Goal: Task Accomplishment & Management: Manage account settings

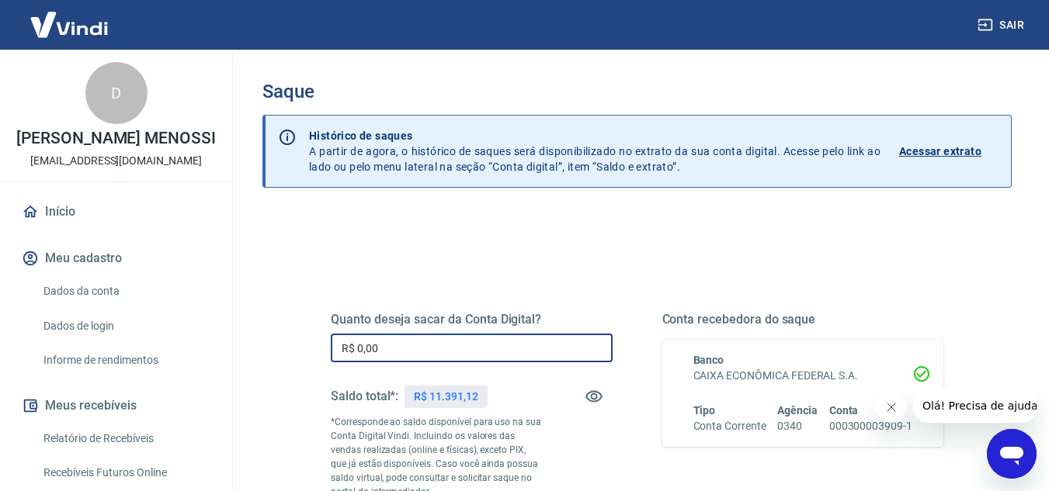
click at [441, 355] on input "R$ 0,00" at bounding box center [472, 348] width 282 height 29
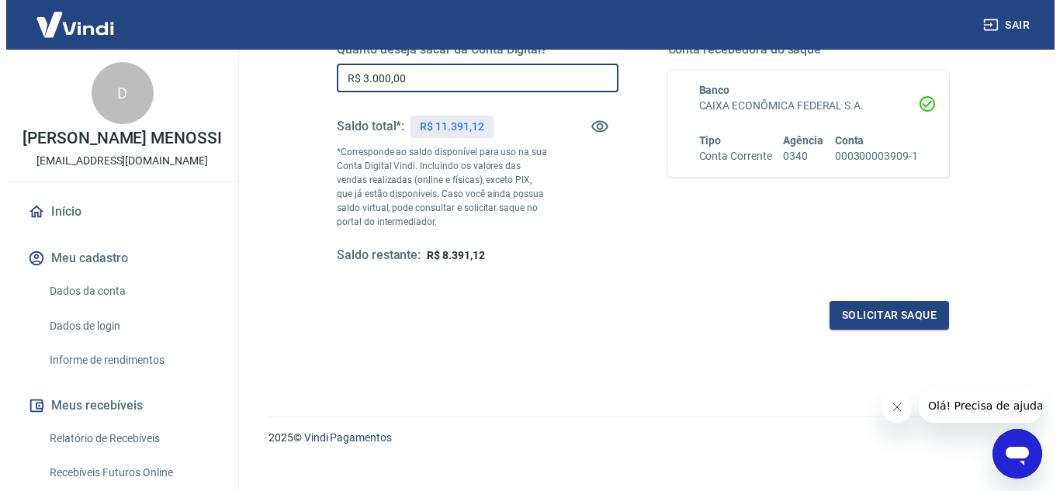
scroll to position [290, 0]
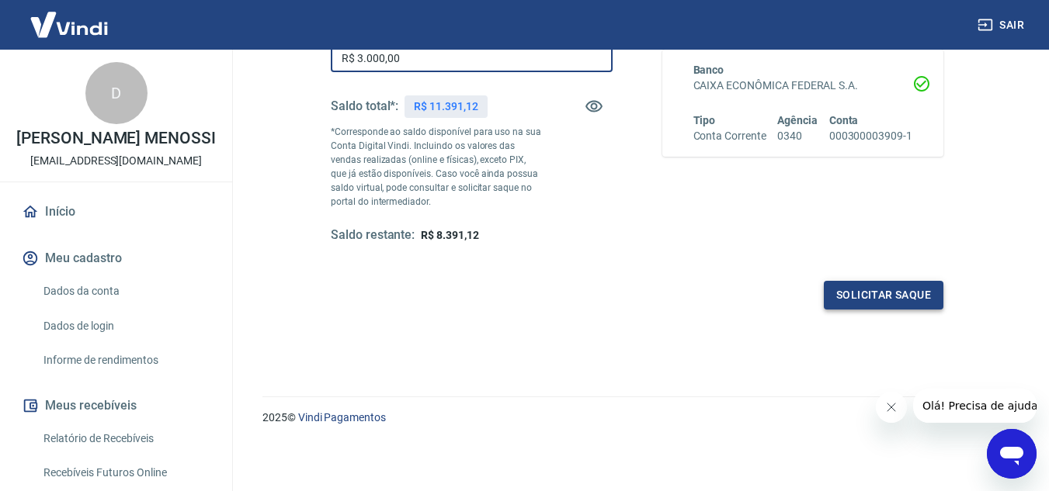
type input "R$ 3.000,00"
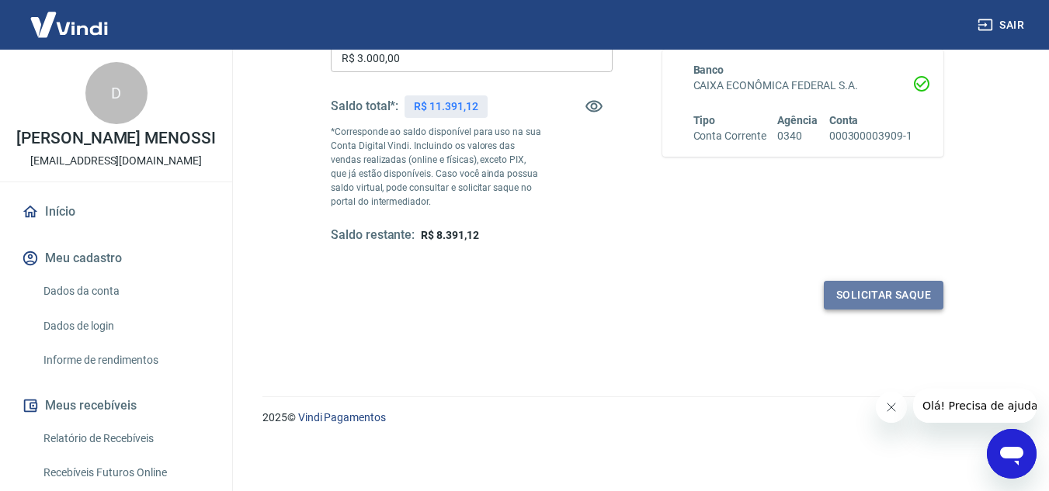
click at [888, 300] on button "Solicitar saque" at bounding box center [884, 295] width 120 height 29
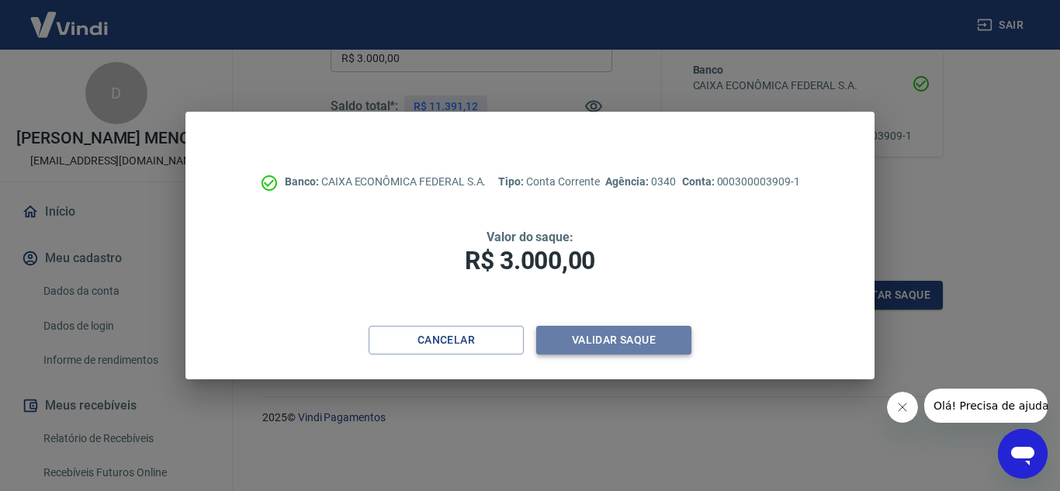
click at [630, 343] on button "Validar saque" at bounding box center [613, 340] width 155 height 29
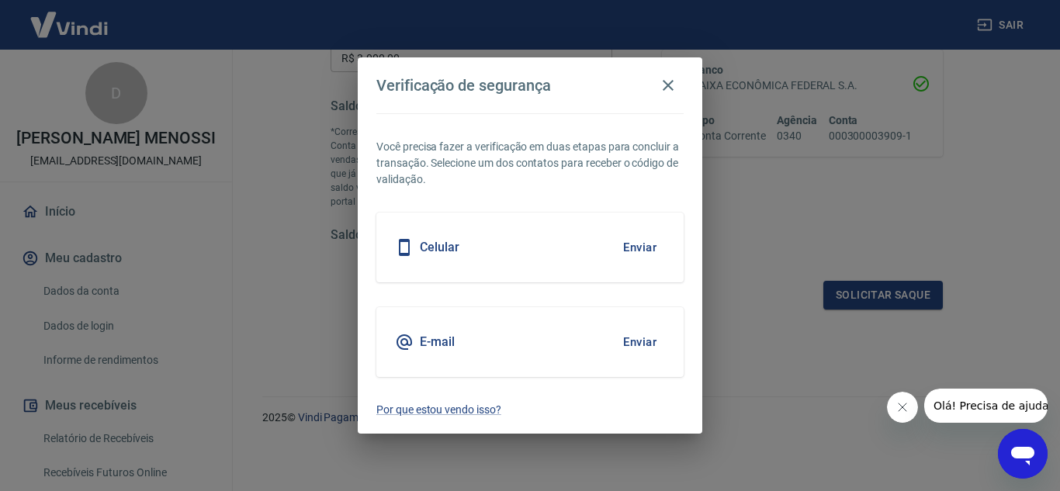
click at [645, 236] on button "Enviar" at bounding box center [640, 247] width 50 height 33
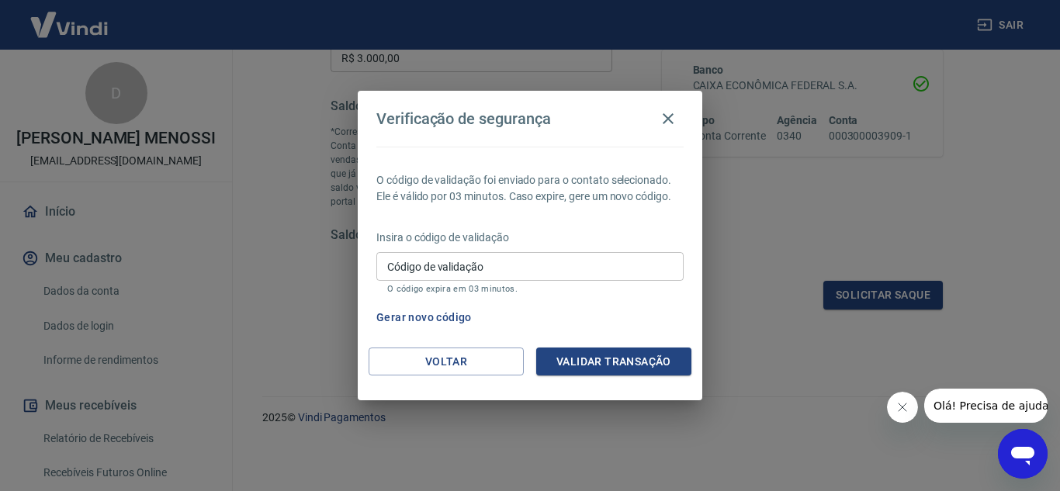
click at [617, 368] on button "Validar transação" at bounding box center [613, 362] width 155 height 29
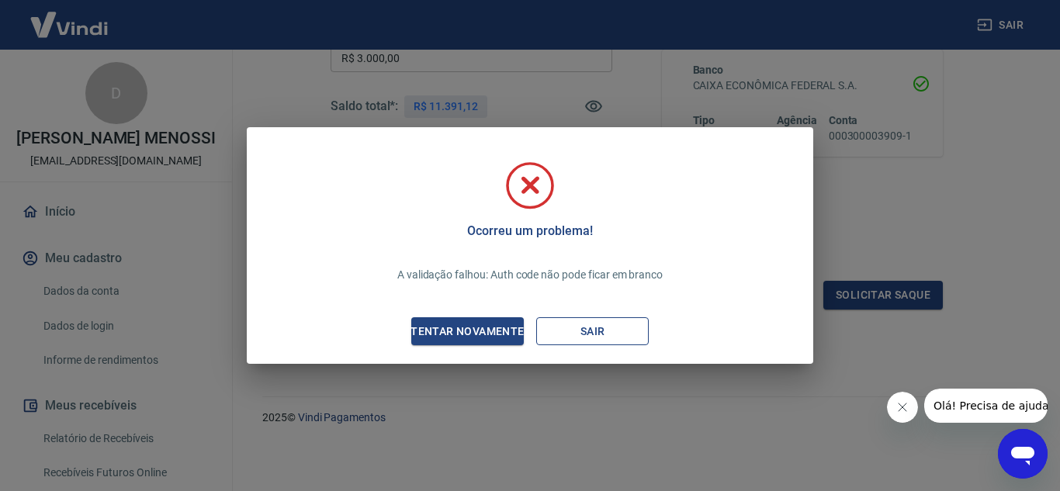
click at [623, 329] on button "Sair" at bounding box center [592, 332] width 113 height 29
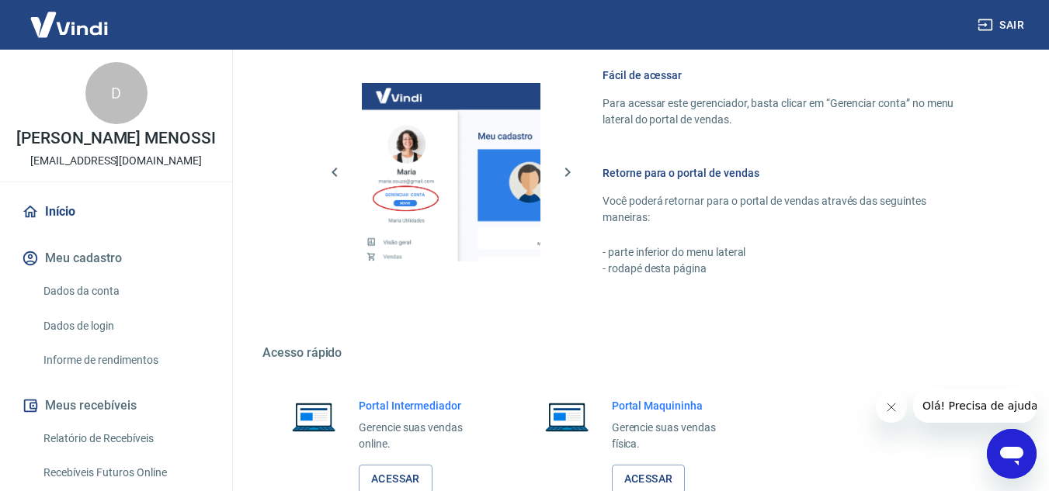
scroll to position [776, 0]
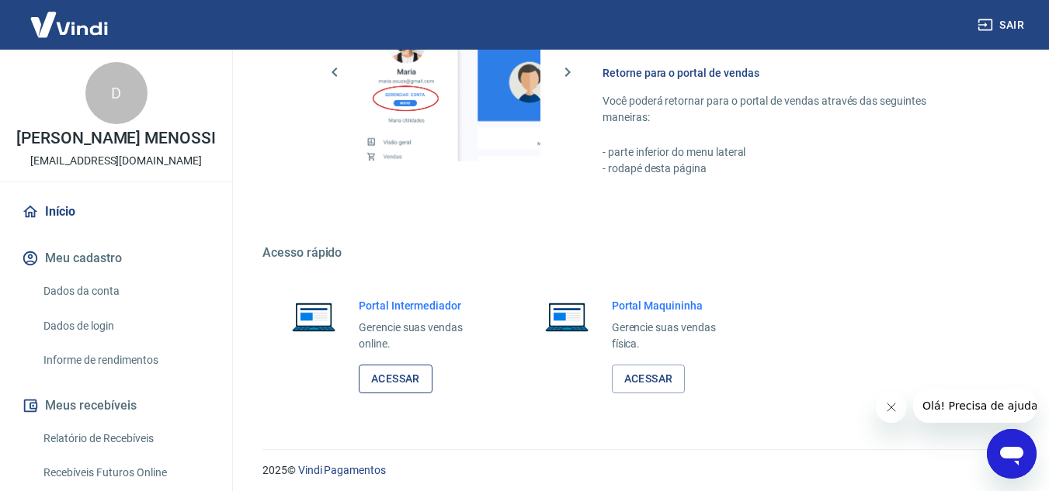
click at [411, 380] on link "Acessar" at bounding box center [396, 379] width 74 height 29
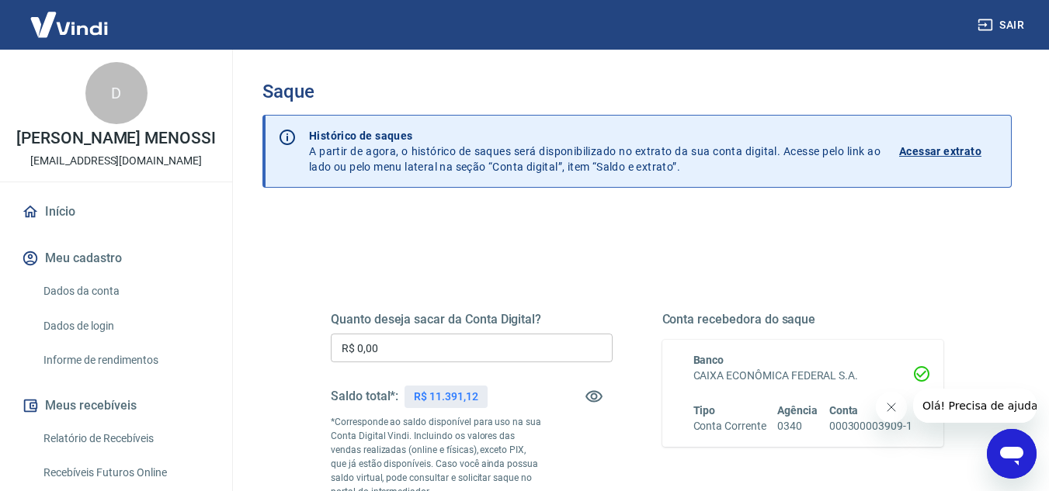
click at [488, 345] on input "R$ 0,00" at bounding box center [472, 348] width 282 height 29
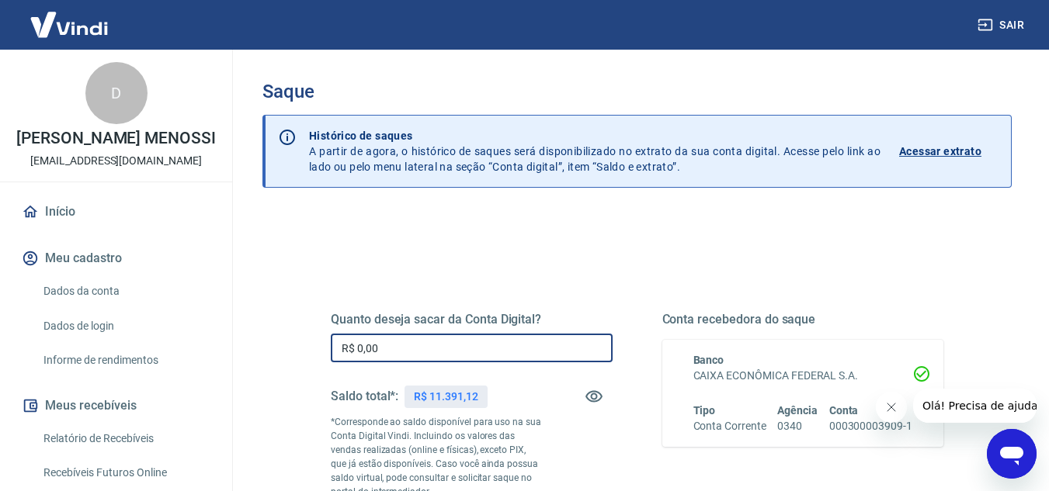
drag, startPoint x: 356, startPoint y: 345, endPoint x: 307, endPoint y: 342, distance: 49.8
click at [304, 347] on div "Quanto deseja sacar da Conta Digital? R$ 0,00 ​ Saldo total*: R$ 11.391,12 *Cor…" at bounding box center [636, 431] width 687 height 375
type input "R$ 3.000,00"
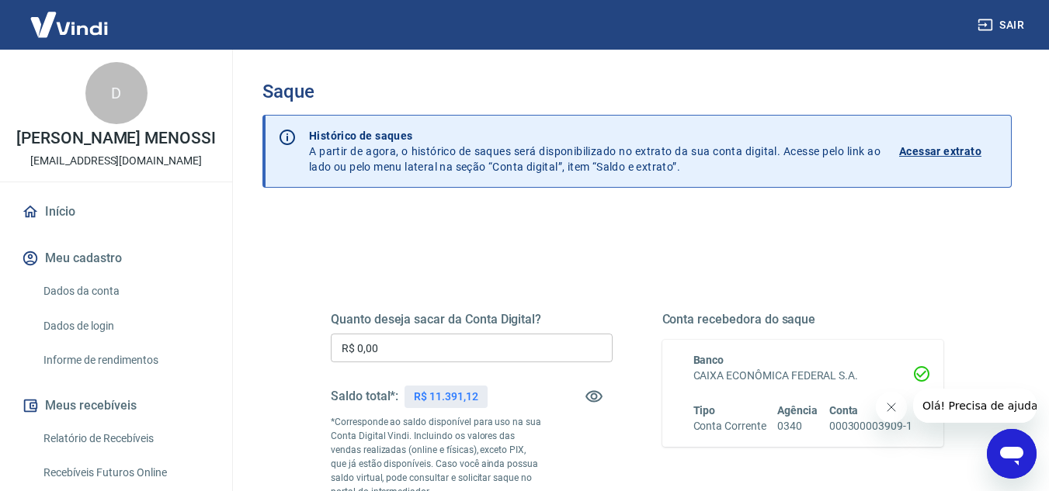
click at [545, 340] on input "R$ 0,00" at bounding box center [472, 348] width 282 height 29
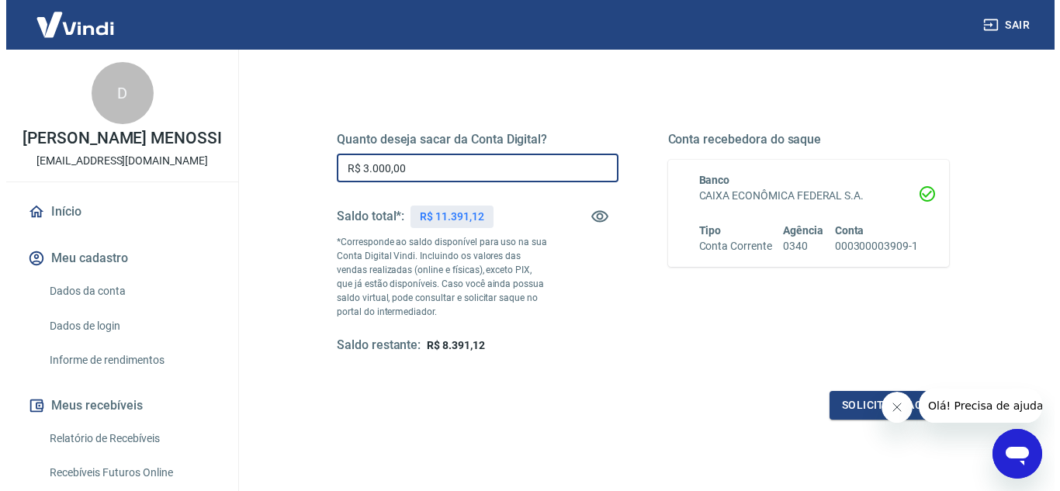
scroll to position [290, 0]
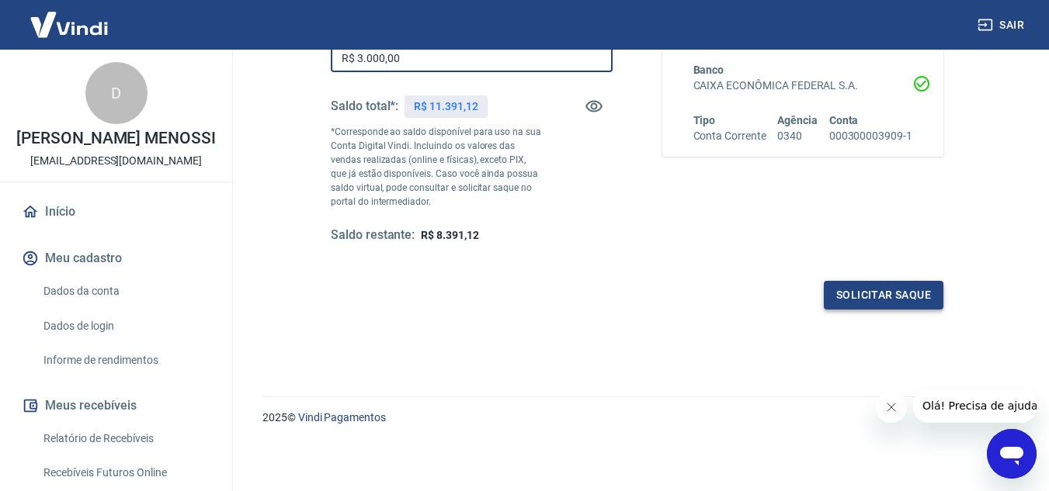
type input "R$ 3.000,00"
click at [866, 283] on button "Solicitar saque" at bounding box center [884, 295] width 120 height 29
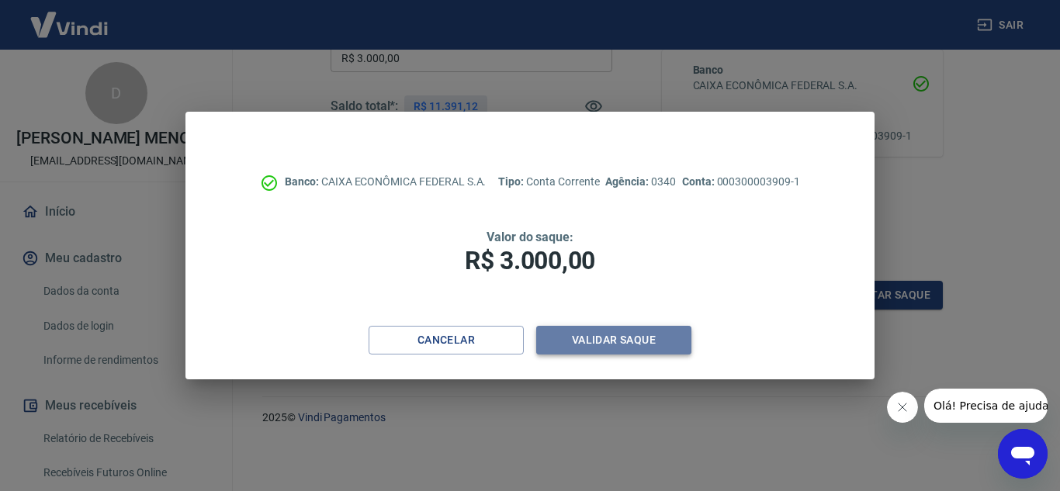
click at [658, 339] on button "Validar saque" at bounding box center [613, 340] width 155 height 29
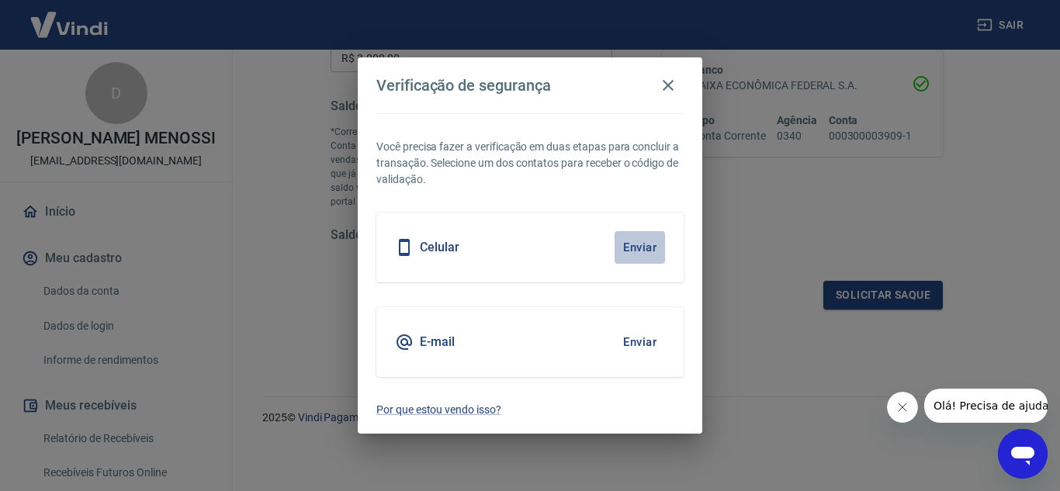
click at [641, 249] on button "Enviar" at bounding box center [640, 247] width 50 height 33
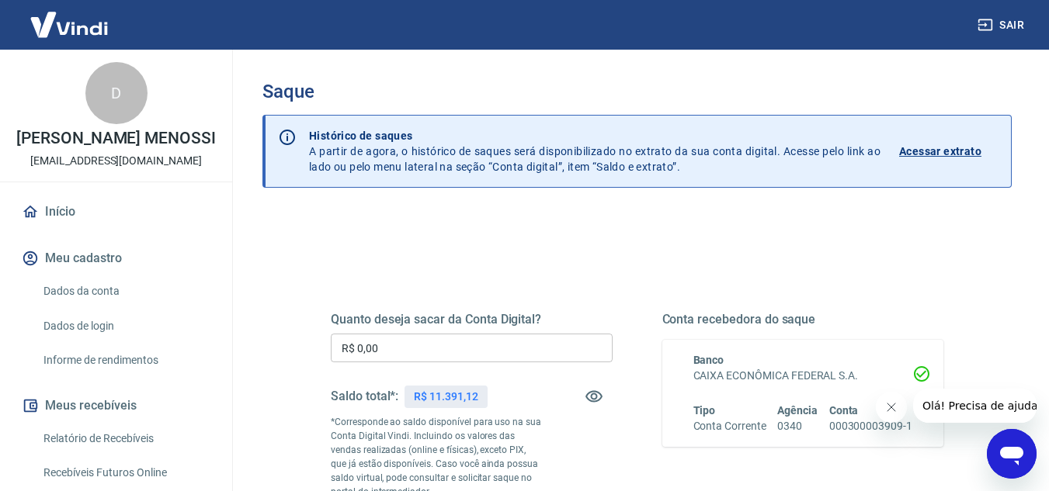
click at [553, 352] on input "R$ 0,00" at bounding box center [472, 348] width 282 height 29
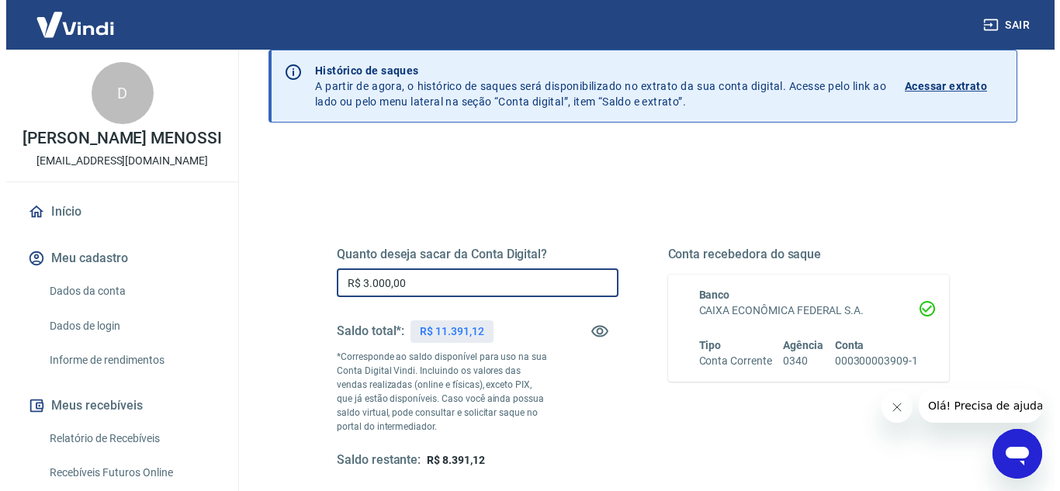
scroll to position [155, 0]
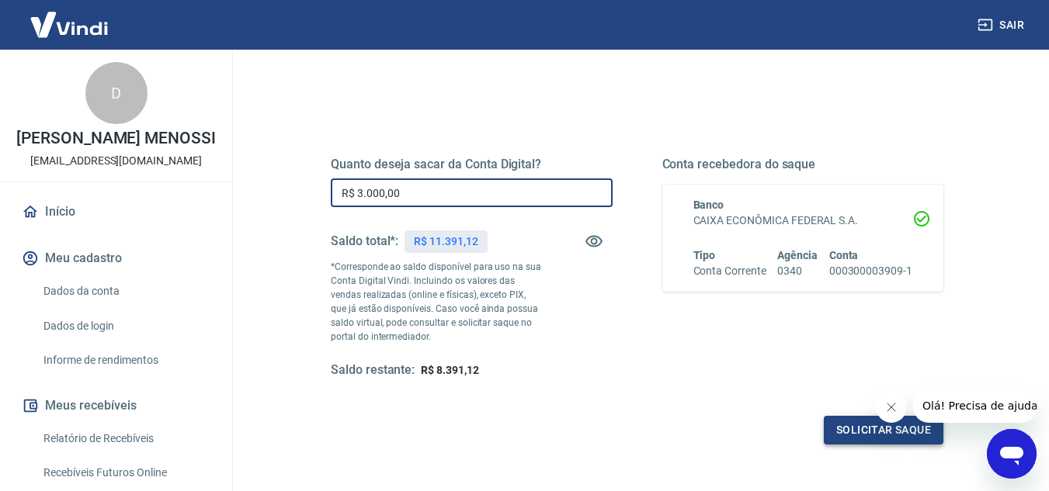
type input "R$ 3.000,00"
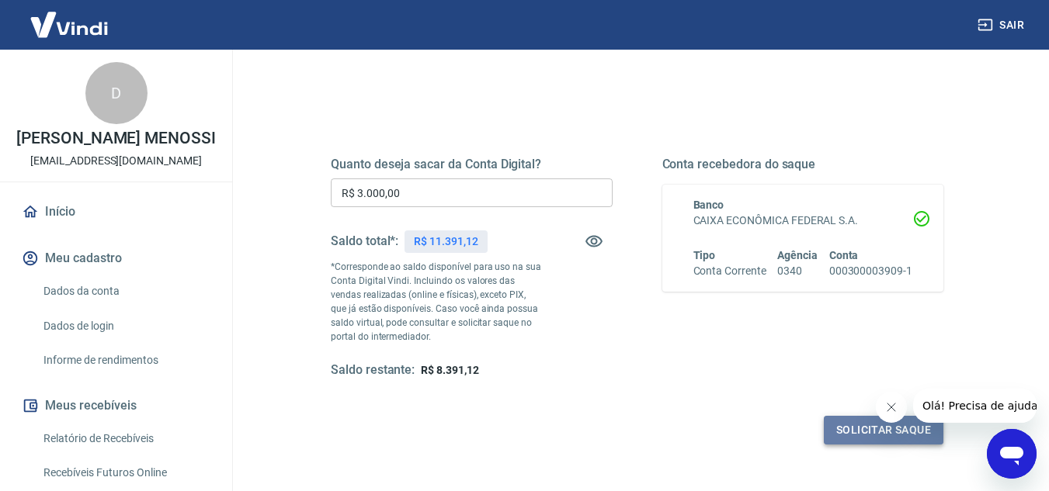
click at [853, 422] on button "Solicitar saque" at bounding box center [884, 430] width 120 height 29
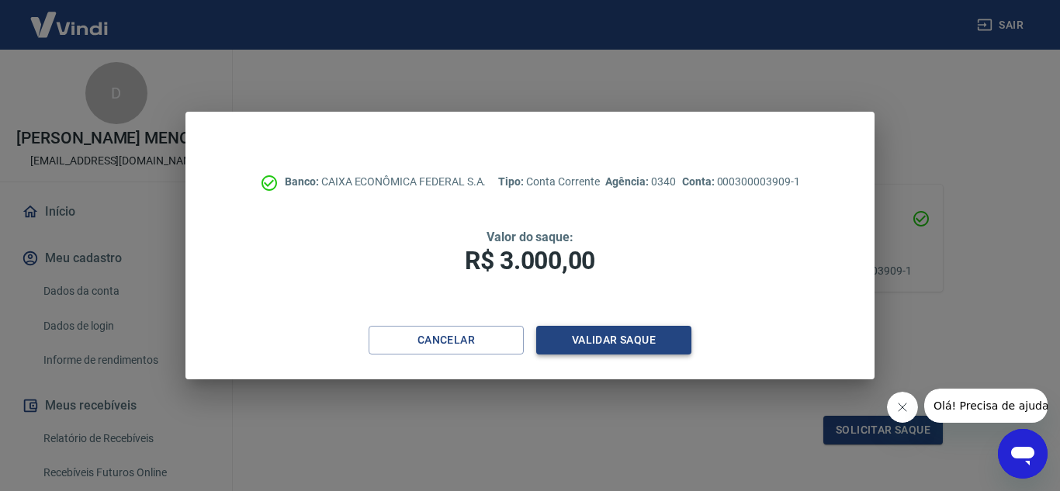
click at [598, 341] on button "Validar saque" at bounding box center [613, 340] width 155 height 29
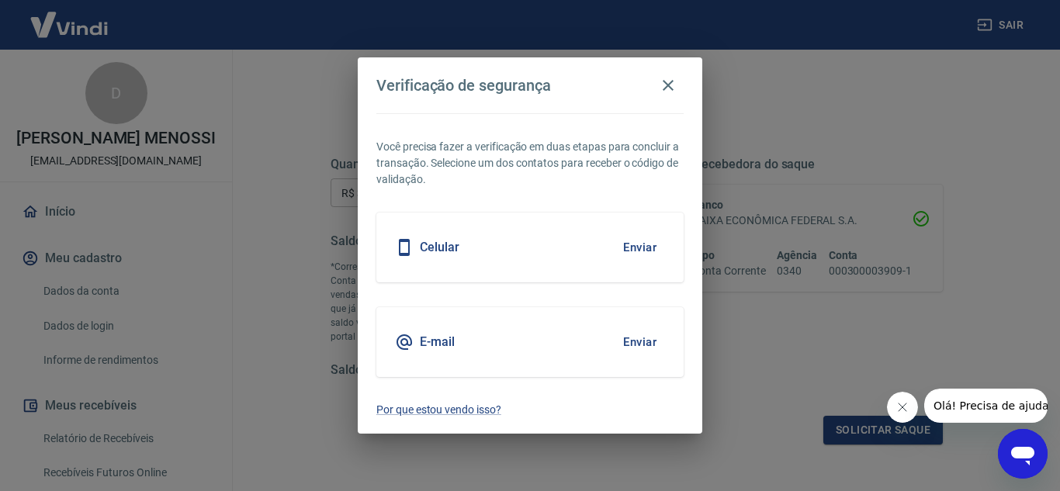
click at [640, 247] on button "Enviar" at bounding box center [640, 247] width 50 height 33
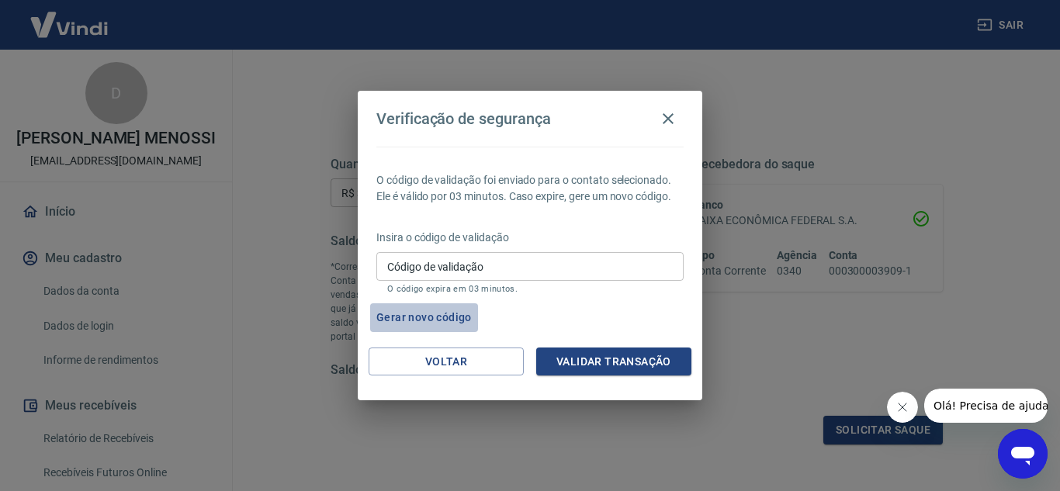
click at [444, 311] on button "Gerar novo código" at bounding box center [424, 318] width 108 height 29
click at [1020, 465] on icon "Abrir janela de mensagens" at bounding box center [1023, 454] width 28 height 28
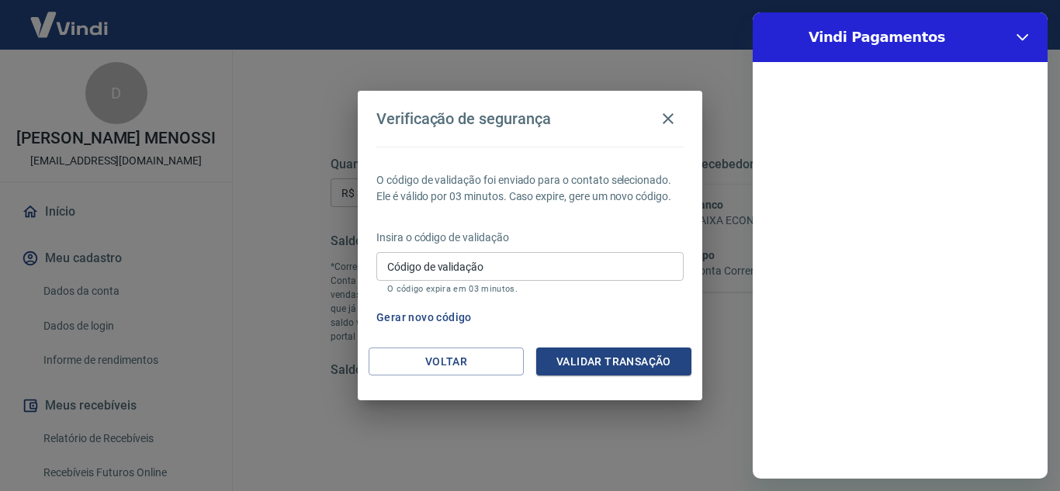
scroll to position [0, 0]
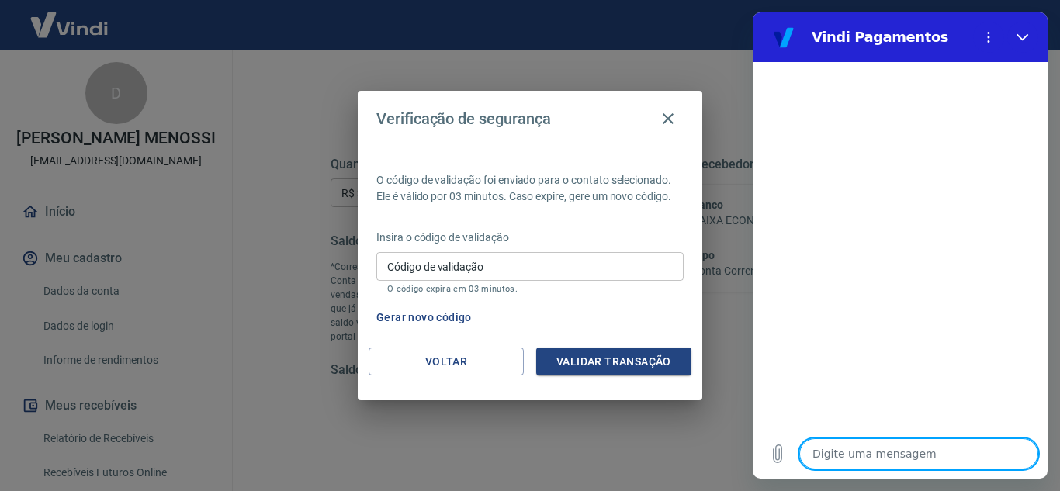
type textarea "B"
type textarea "x"
type textarea "Bo"
type textarea "x"
type textarea "Bom"
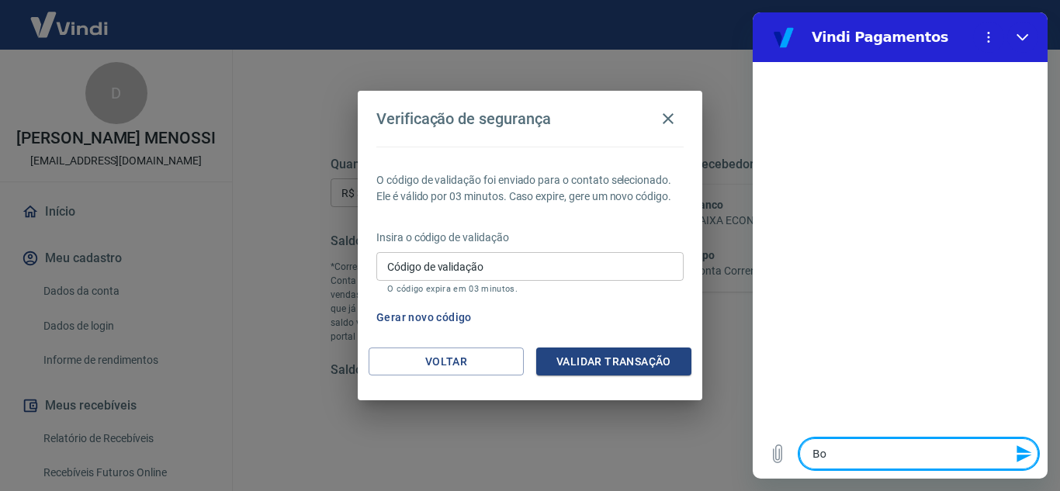
type textarea "x"
type textarea "Bom"
type textarea "x"
type textarea "Bom d"
type textarea "x"
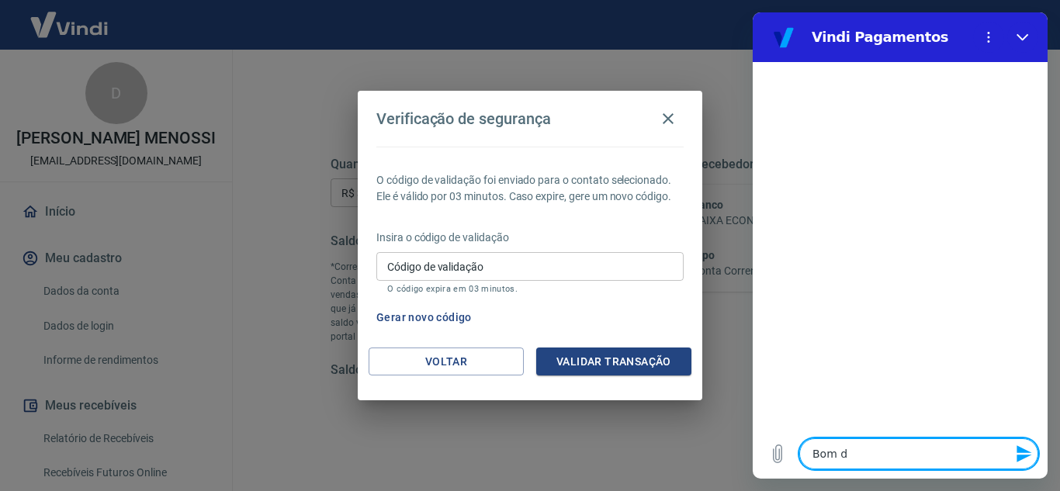
type textarea "Bom di"
type textarea "x"
type textarea "Bom dia"
type textarea "x"
type textarea "Bom dia,"
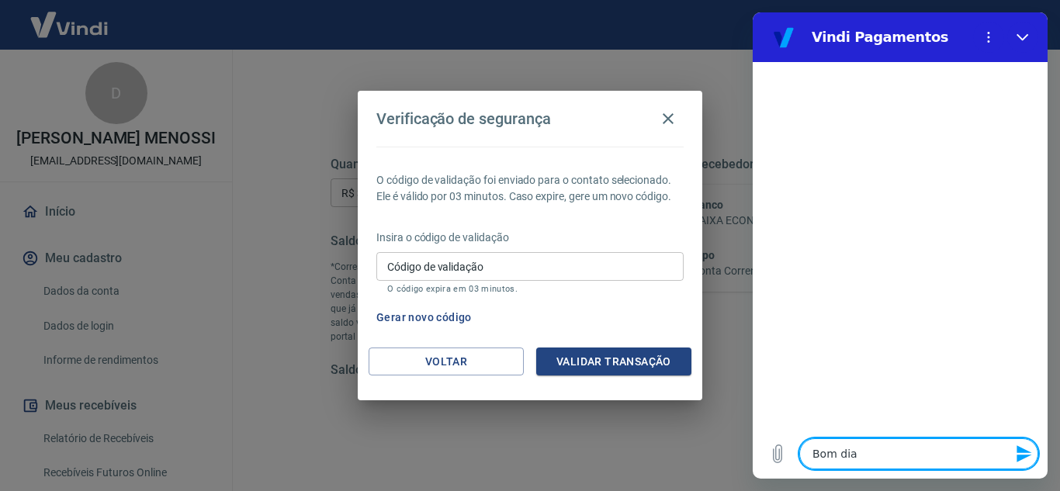
type textarea "x"
type textarea "Bom dia,"
type textarea "x"
type textarea "Bom dia, e"
type textarea "x"
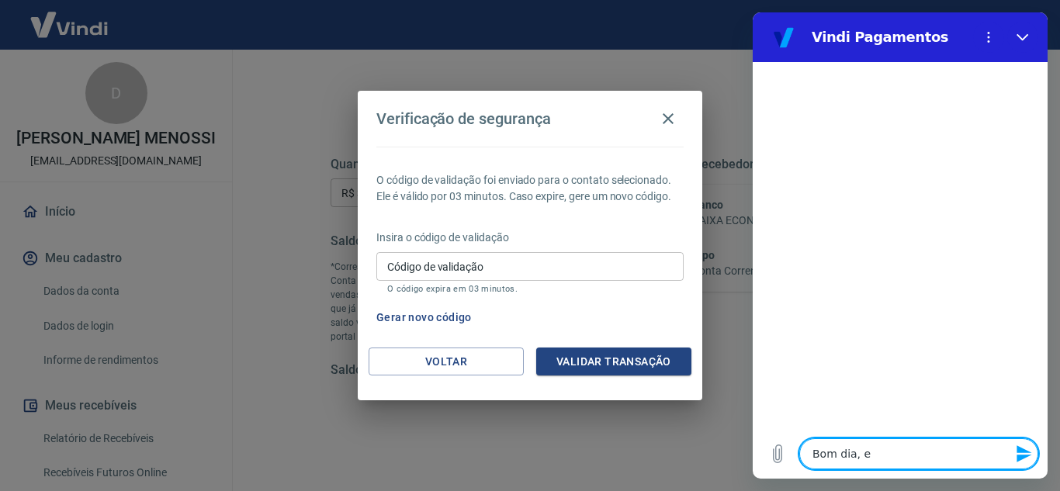
type textarea "Bom dia, es"
type textarea "x"
type textarea "Bom dia, est"
type textarea "x"
type textarea "Bom dia, esto"
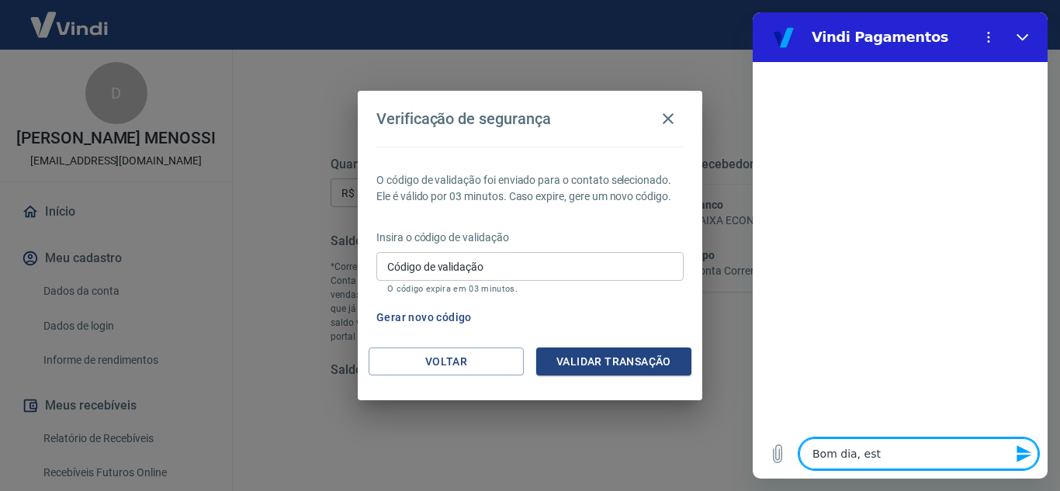
type textarea "x"
type textarea "Bom dia, estou"
type textarea "x"
type textarea "Bom dia, estou"
type textarea "x"
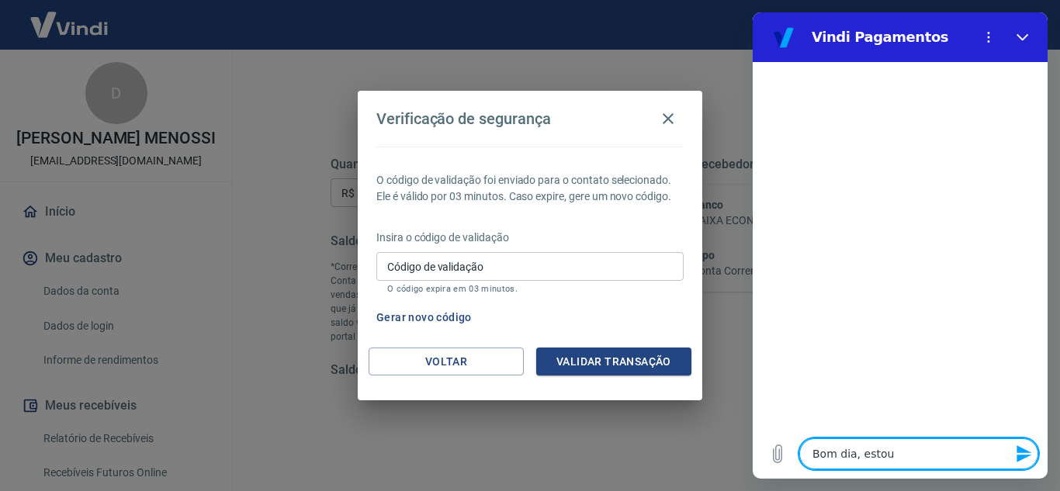
type textarea "Bom dia, estou t"
type textarea "x"
type textarea "Bom dia, estou te"
type textarea "x"
type textarea "Bom dia, estou ten"
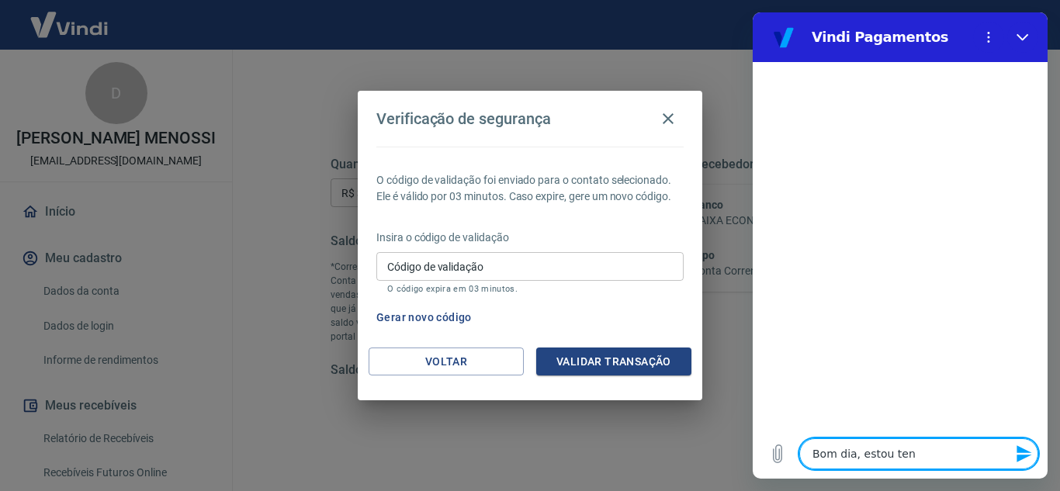
type textarea "x"
type textarea "Bom dia, estou tent"
type textarea "x"
type textarea "Bom dia, estou tenta"
type textarea "x"
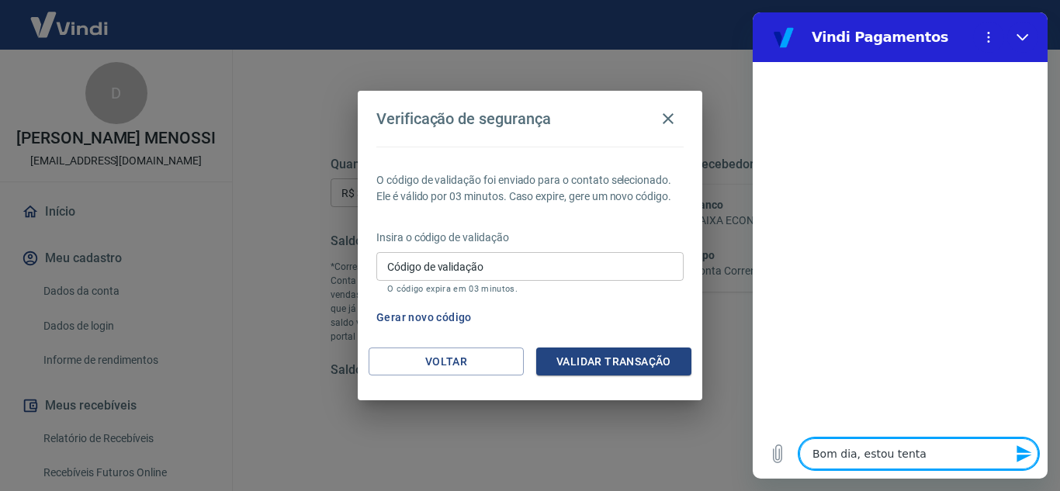
type textarea "Bom dia, estou tentan"
type textarea "x"
type textarea "Bom dia, estou tentand"
type textarea "x"
type textarea "Bom dia, estou tentando"
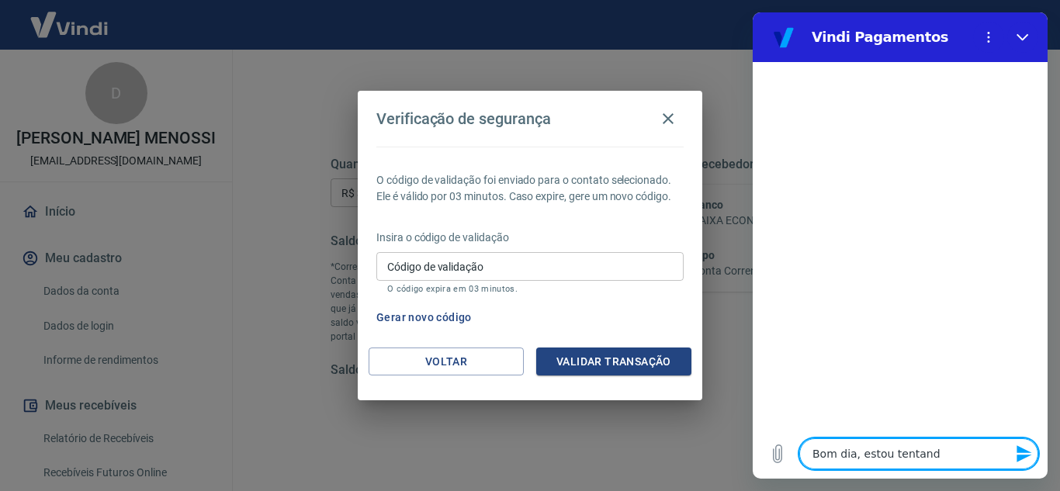
type textarea "x"
type textarea "Bom dia, estou tentando"
type textarea "x"
type textarea "Bom dia, estou tentando f"
type textarea "x"
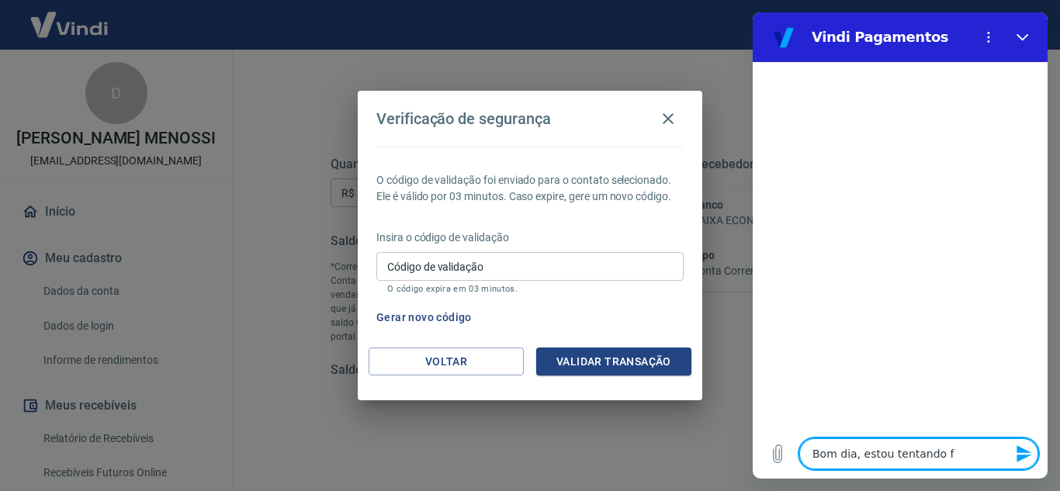
type textarea "Bom dia, estou tentando fa"
type textarea "x"
type textarea "Bom dia, estou tentando faz"
type textarea "x"
type textarea "Bom dia, estou tentando faze"
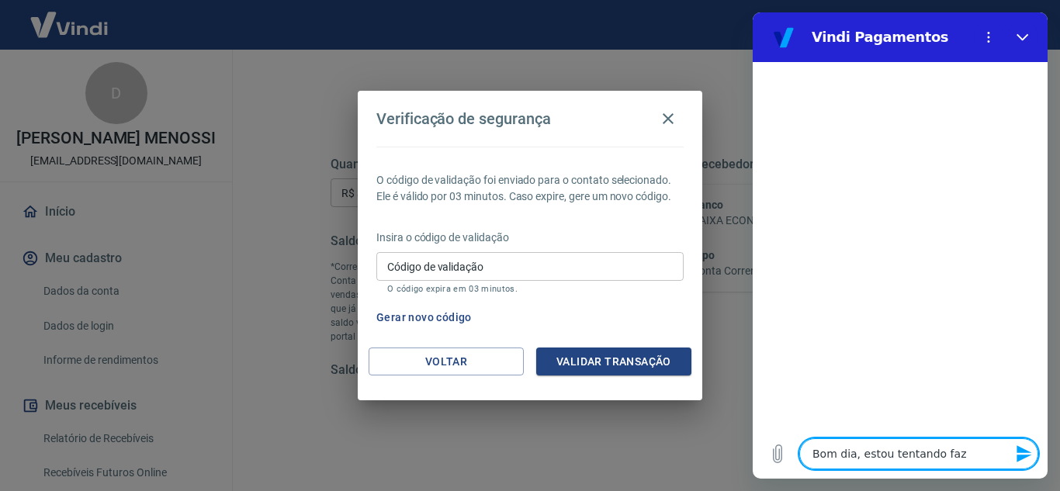
type textarea "x"
type textarea "Bom dia, estou tentando fazer"
type textarea "x"
type textarea "Bom dia, estou tentando fazer"
type textarea "x"
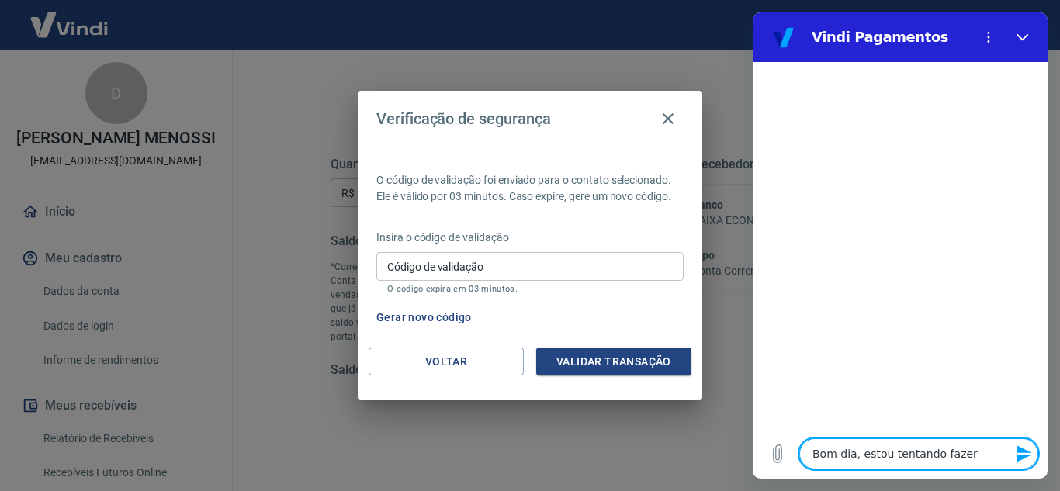
type textarea "Bom dia, estou tentando fazer o"
type textarea "x"
type textarea "Bom dia, estou tentando fazer o"
type textarea "x"
type textarea "Bom dia, estou tentando fazer o s"
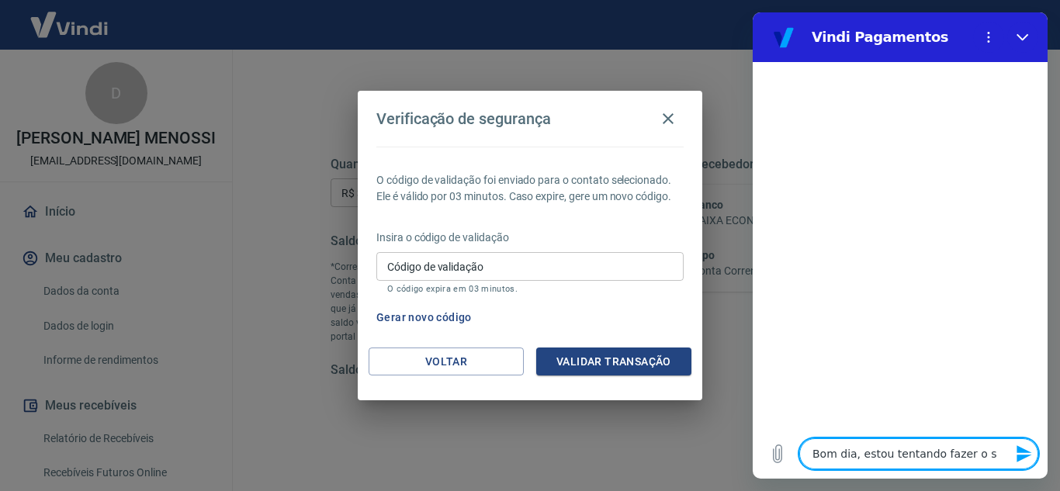
type textarea "x"
type textarea "Bom dia, estou tentando fazer o sa"
type textarea "x"
type textarea "Bom dia, estou tentando fazer o saq"
type textarea "x"
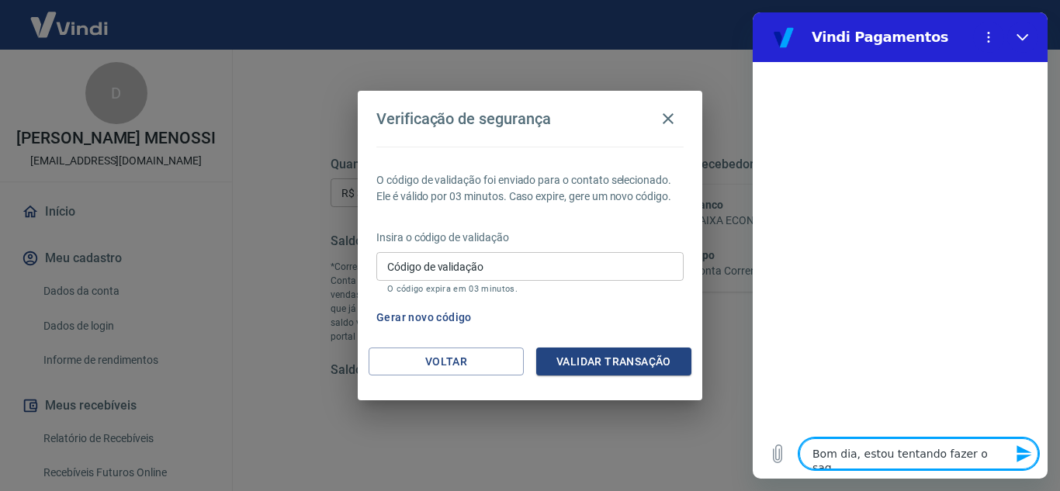
type textarea "Bom dia, estou tentando fazer o saqu"
type textarea "x"
type textarea "Bom dia, estou tentando fazer o saque"
type textarea "x"
type textarea "Bom dia, estou tentando fazer o saque,"
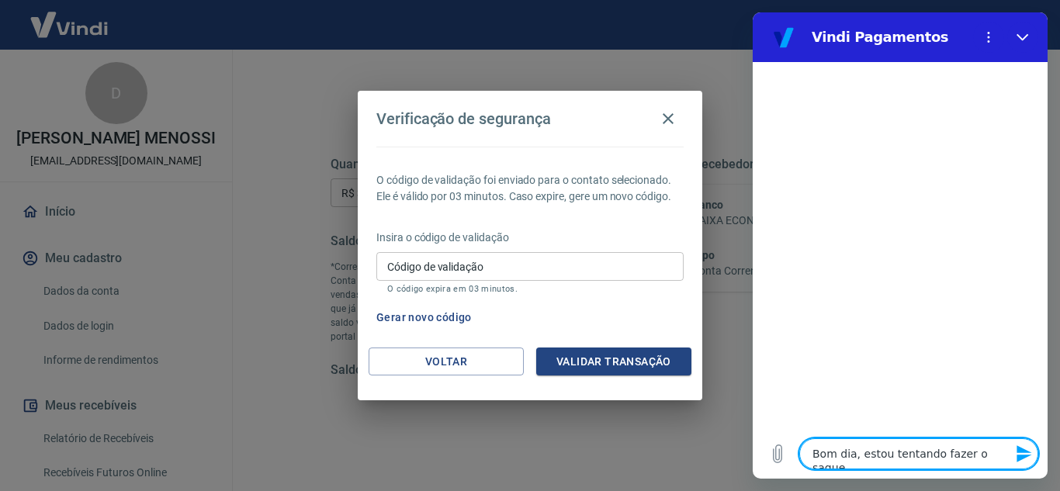
type textarea "x"
type textarea "Bom dia, estou tentando fazer o saque,"
type textarea "x"
type textarea "Bom dia, estou tentando fazer o saque, m"
type textarea "x"
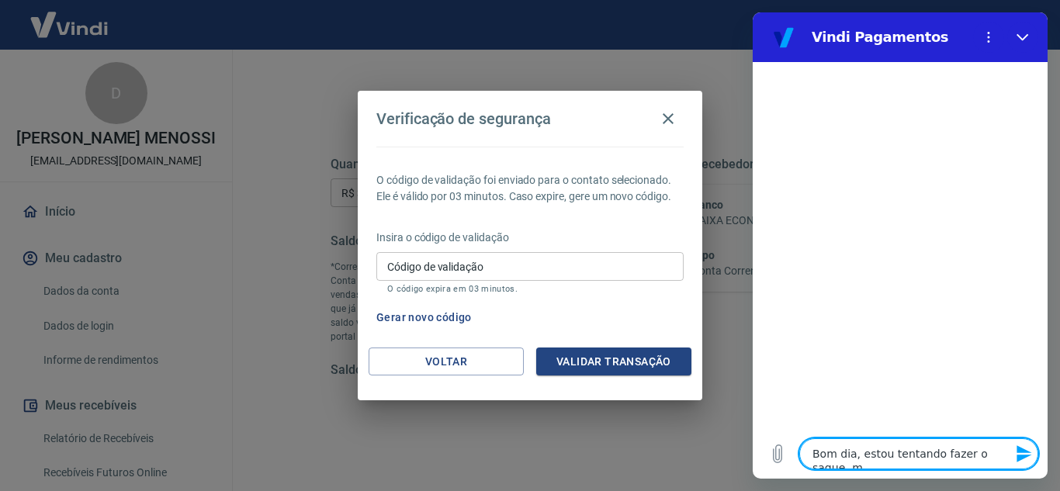
type textarea "Bom dia, estou tentando fazer o saque, ma"
type textarea "x"
type textarea "Bom dia, estou tentando fazer o saque, mas"
type textarea "x"
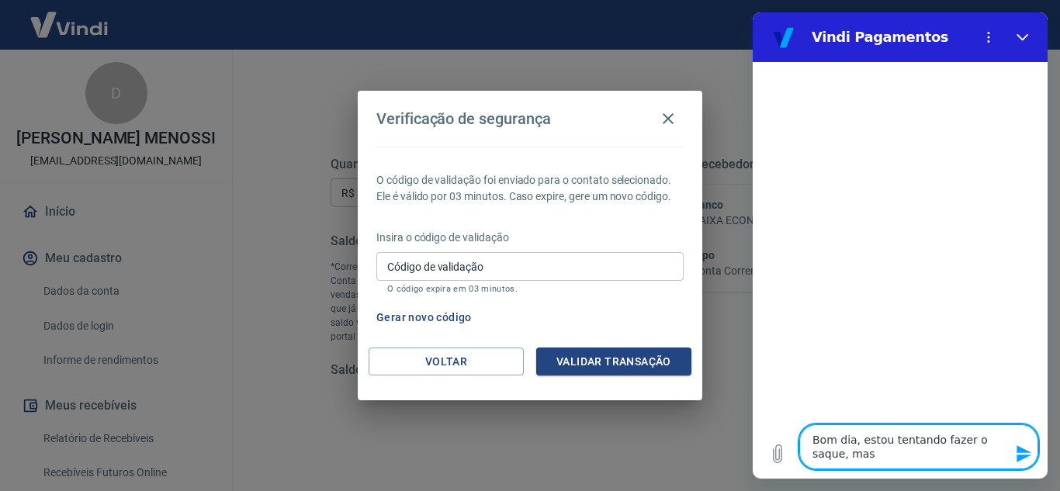
type textarea "Bom dia, estou tentando fazer o saque, mas"
type textarea "x"
type textarea "Bom dia, estou tentando fazer o saque, mas n"
type textarea "x"
type textarea "Bom dia, estou tentando fazer o saque, mas na"
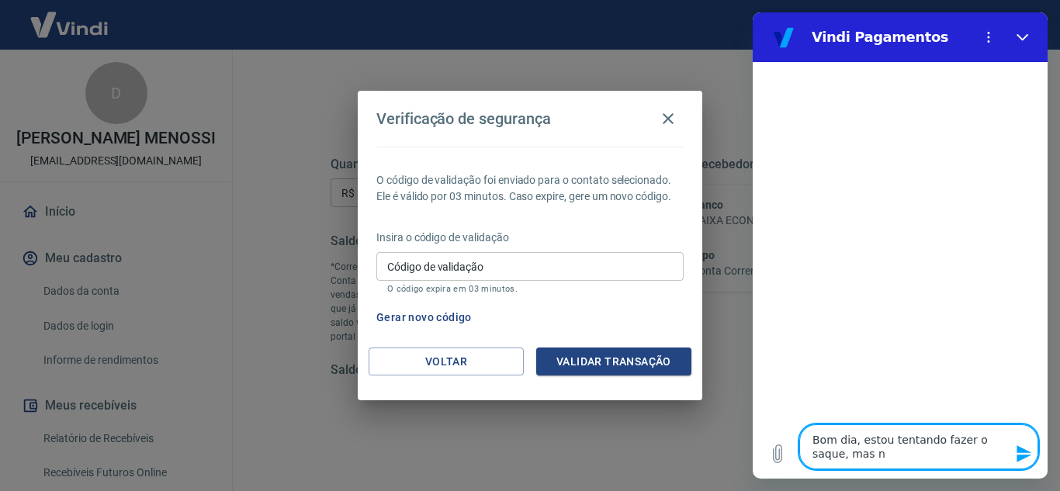
type textarea "x"
type textarea "Bom dia, estou tentando fazer o saque, mas [PERSON_NAME]"
type textarea "x"
type textarea "Bom dia, estou tentando fazer o saque, mas [PERSON_NAME]"
type textarea "x"
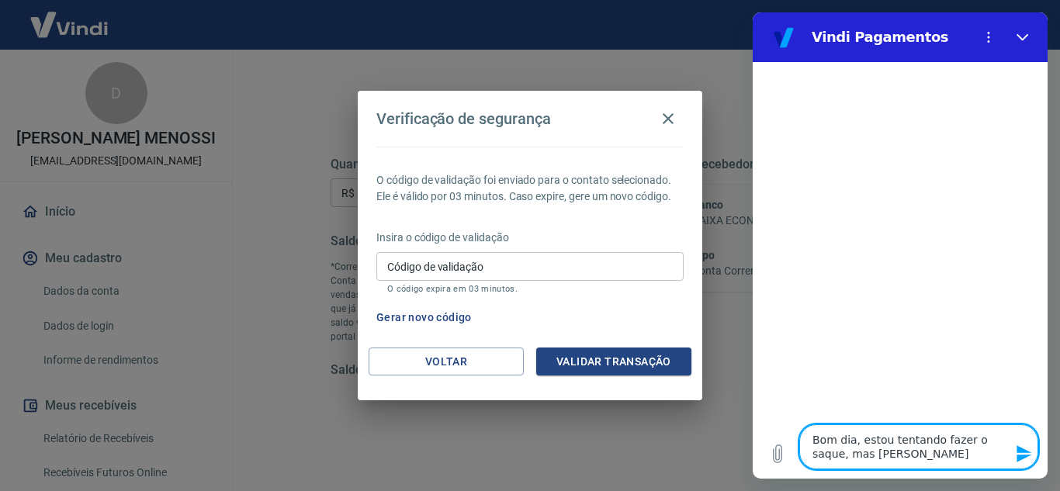
type textarea "Bom dia, estou tentando fazer o saque, mas nao e"
type textarea "x"
type textarea "Bom dia, estou tentando fazer o saque, mas [PERSON_NAME] es"
type textarea "x"
type textarea "Bom dia, estou tentando fazer o saque, mas [PERSON_NAME] est"
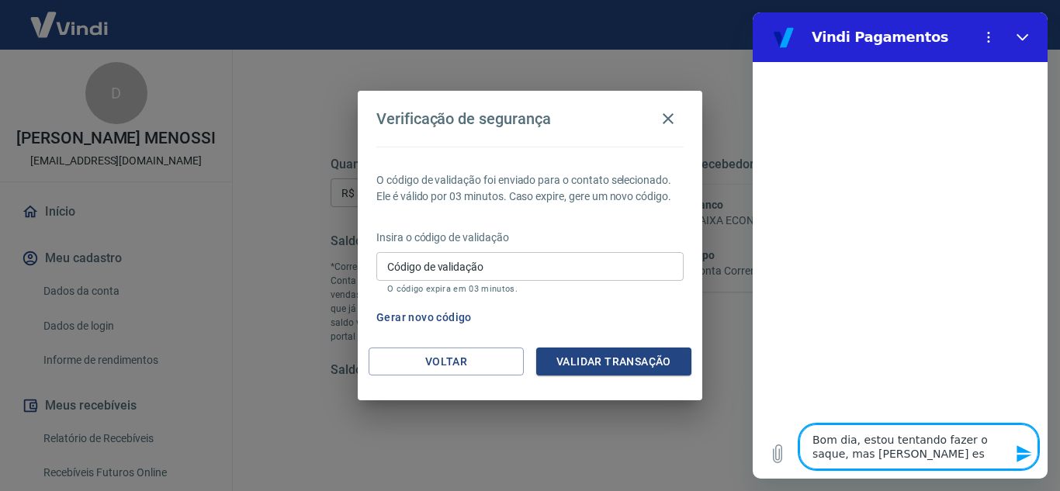
type textarea "x"
type textarea "Bom dia, estou tentando fazer o saque, mas nao esto"
type textarea "x"
type textarea "Bom dia, estou tentando fazer o saque, mas nao estou"
type textarea "x"
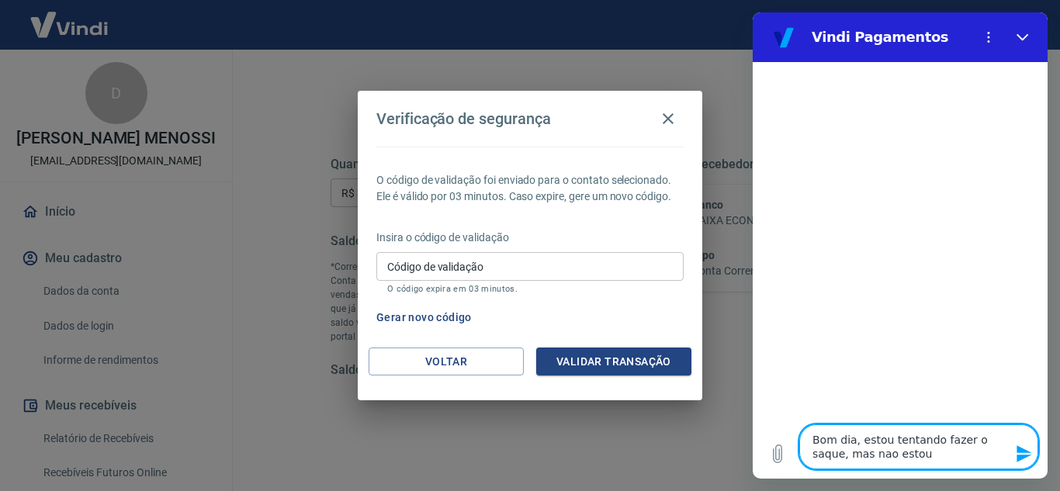
type textarea "Bom dia, estou tentando fazer o saque, mas nao estou"
type textarea "x"
type textarea "Bom dia, estou tentando fazer o saque, mas nao estou r"
type textarea "x"
type textarea "Bom dia, estou tentando fazer o saque, mas nao estou re"
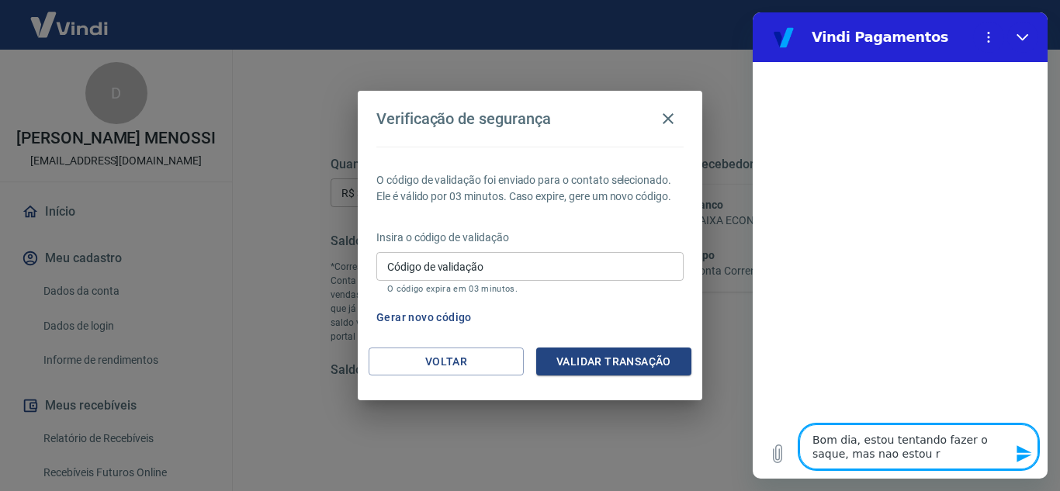
type textarea "x"
type textarea "Bom dia, estou tentando fazer o saque, mas nao estou rec"
type textarea "x"
type textarea "Bom dia, estou tentando fazer o saque, mas nao estou rece"
type textarea "x"
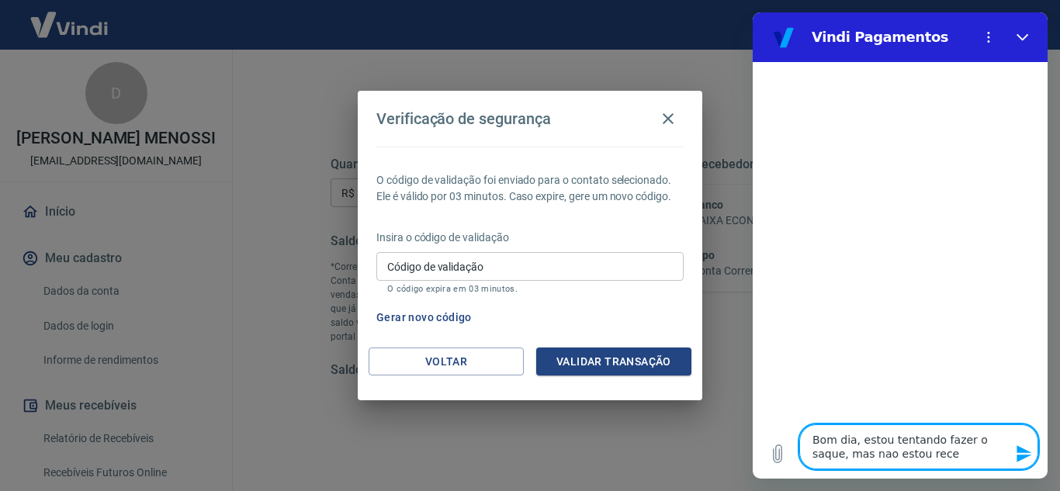
type textarea "Bom dia, estou tentando fazer o saque, mas nao estou receb"
type textarea "x"
type textarea "Bom dia, estou tentando fazer o saque, mas nao estou recebe"
type textarea "x"
type textarea "Bom dia, estou tentando fazer o saque, mas nao estou receben"
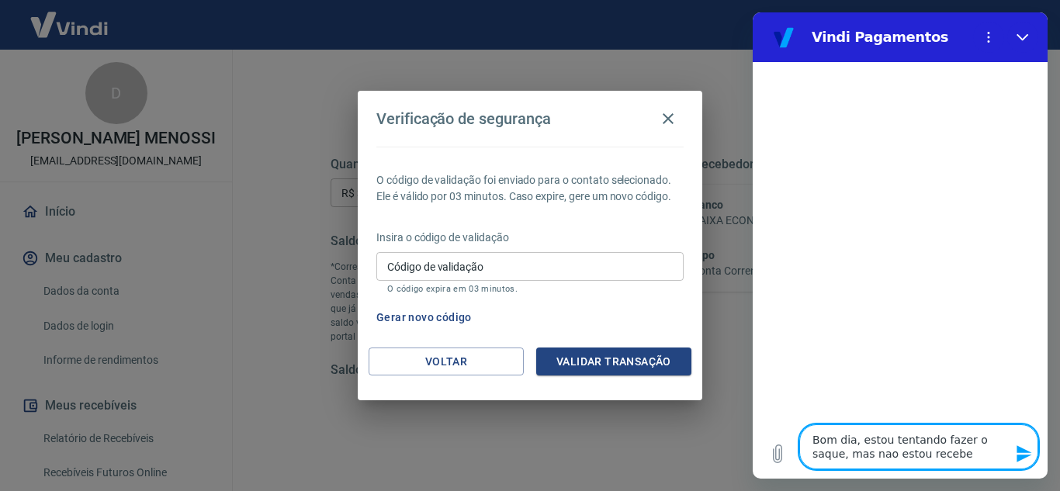
type textarea "x"
type textarea "Bom dia, estou tentando fazer o saque, mas nao estou recebend"
type textarea "x"
type textarea "Bom dia, estou tentando fazer o saque, mas nao estou recebendo"
type textarea "x"
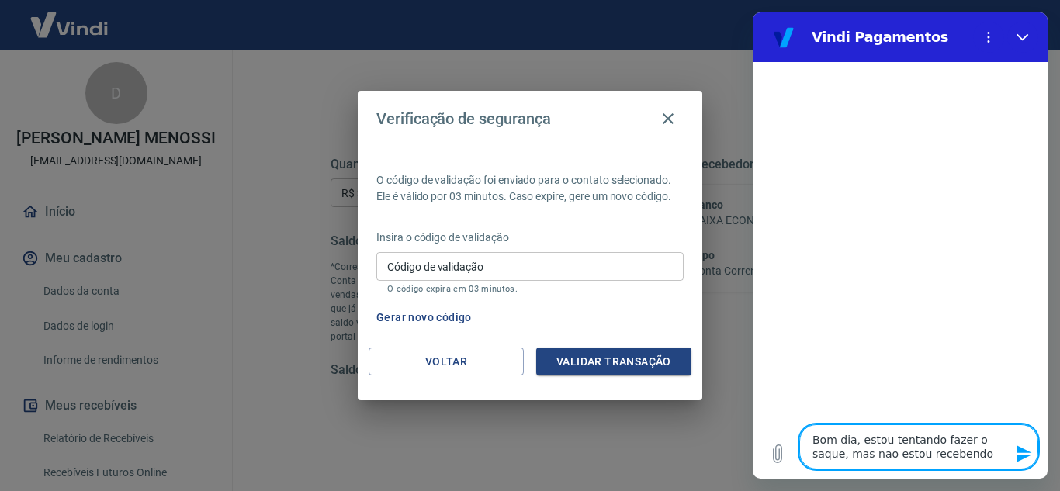
type textarea "Bom dia, estou tentando fazer o saque, mas nao estou recebendo"
type textarea "x"
type textarea "Bom dia, estou tentando fazer o saque, mas nao estou recebendo o"
type textarea "x"
type textarea "Bom dia, estou tentando fazer o saque, mas nao estou recebendo o"
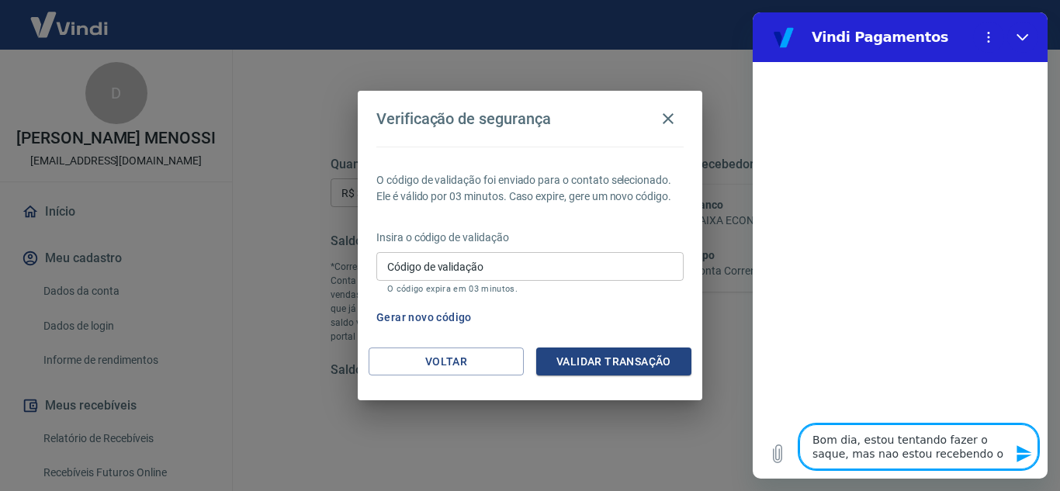
type textarea "x"
type textarea "Bom dia, estou tentando fazer o saque, mas nao estou recebendo o s"
type textarea "x"
type textarea "Bom dia, estou tentando fazer o saque, mas nao estou recebendo o sm"
type textarea "x"
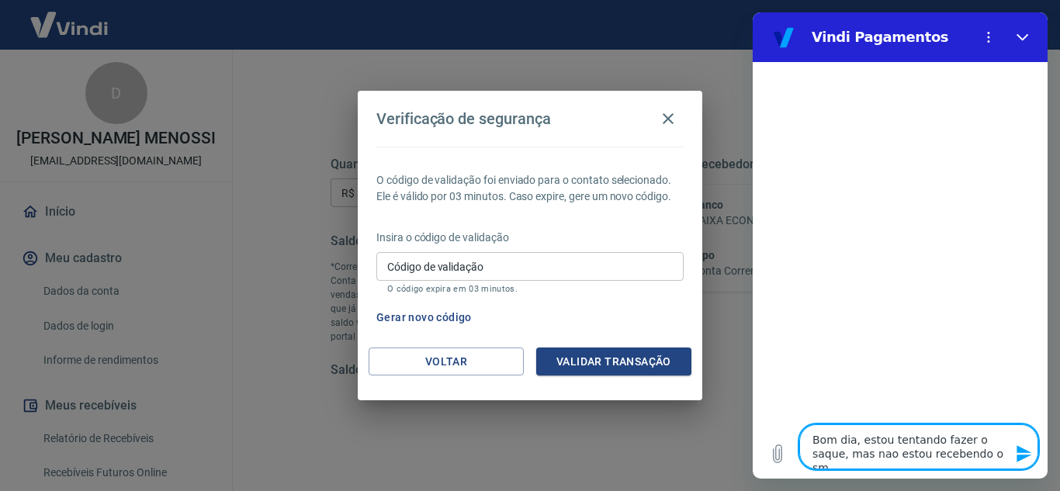
type textarea "Bom dia, estou tentando fazer o saque, mas nao estou recebendo o sms"
type textarea "x"
type textarea "Bom dia, estou tentando fazer o saque, mas nao estou recebendo o smsm"
type textarea "x"
type textarea "Bom dia, estou tentando fazer o saque, mas nao estou recebendo o sms"
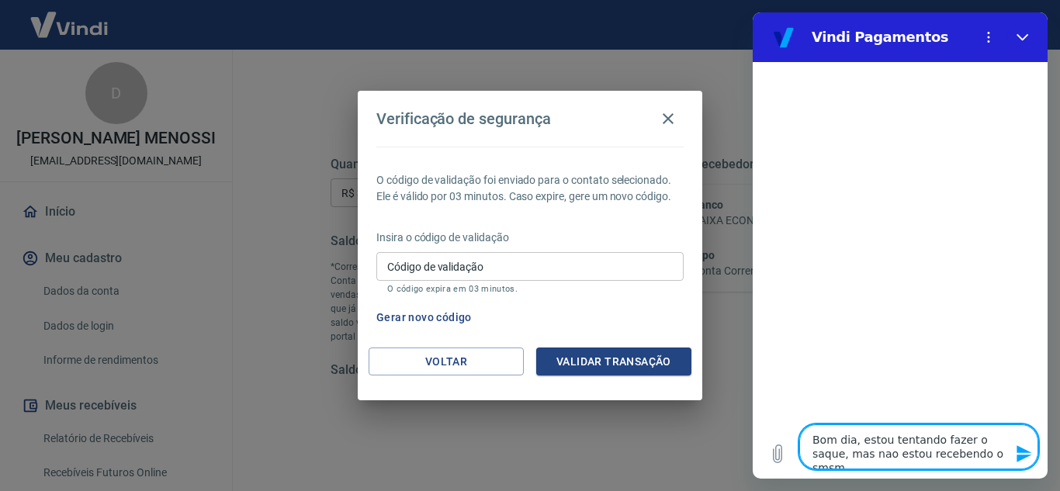
type textarea "x"
type textarea "Bom dia, estou tentando fazer o saque, mas nao estou recebendo o sms"
type textarea "x"
type textarea "Bom dia, estou tentando fazer o saque, mas nao estou recebendo o sms d"
type textarea "x"
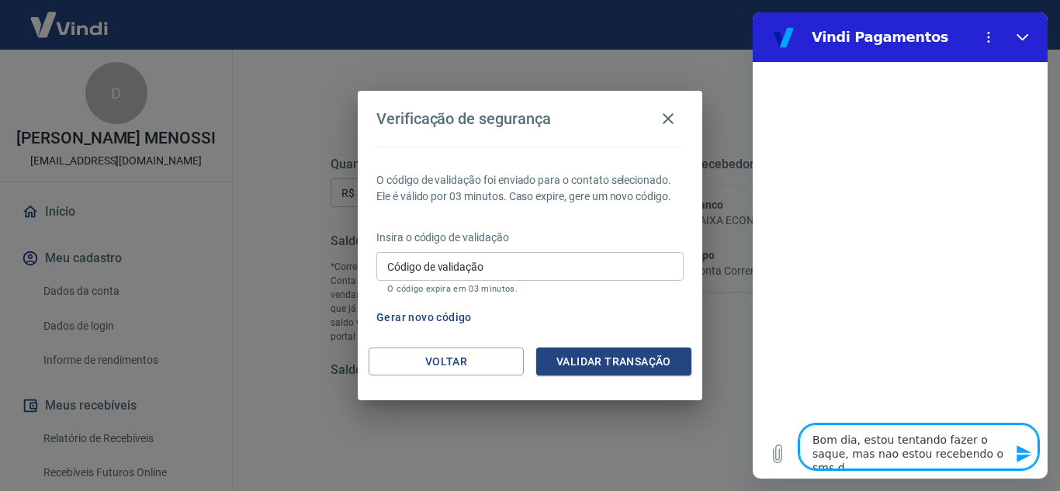
type textarea "Bom dia, estou tentando fazer o saque, mas nao estou recebendo o sms de"
type textarea "x"
type textarea "Bom dia, estou tentando fazer o saque, mas nao estou recebendo o sms de"
type textarea "x"
type textarea "Bom dia, estou tentando fazer o saque, mas nao estou recebendo o sms de v"
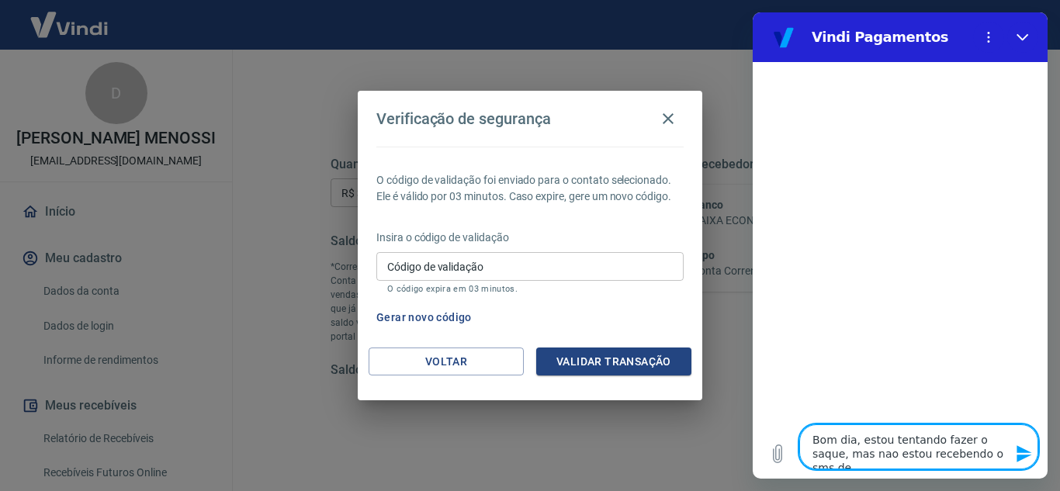
type textarea "x"
type textarea "Bom dia, estou tentando fazer o saque, mas nao estou recebendo o sms de ve"
type textarea "x"
type textarea "Bom dia, estou tentando fazer o saque, mas nao estou recebendo o sms de ver"
type textarea "x"
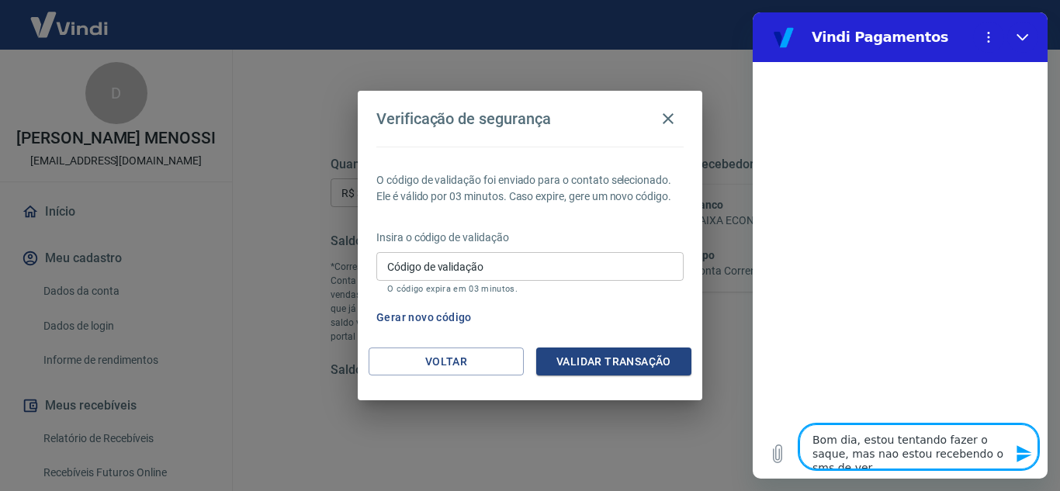
type textarea "Bom dia, estou tentando fazer o saque, mas nao estou recebendo o sms de veri"
type textarea "x"
type textarea "Bom dia, estou tentando fazer o saque, mas nao estou recebendo o sms de verif"
type textarea "x"
type textarea "Bom dia, estou tentando fazer o saque, mas nao estou recebendo o sms de verifi"
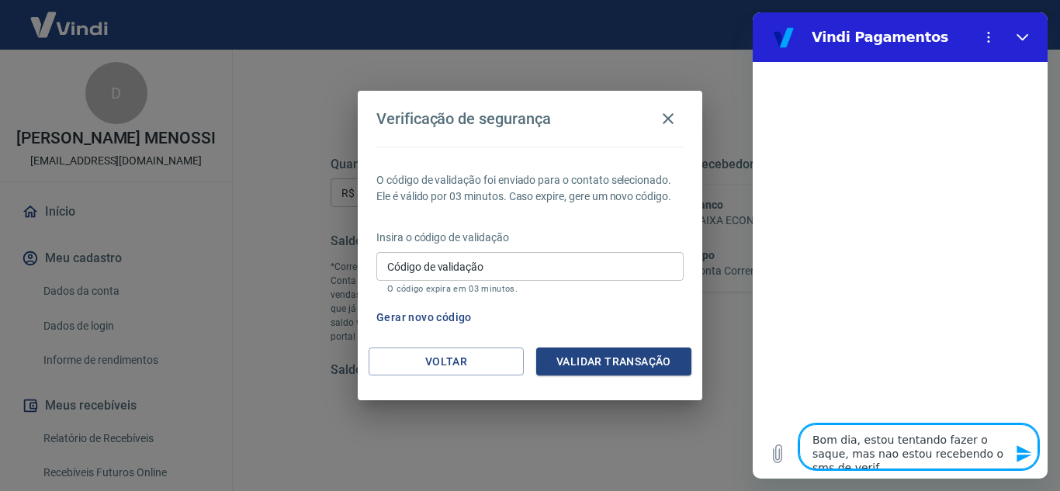
type textarea "x"
type textarea "Bom dia, estou tentando fazer o saque, mas nao estou recebendo o sms de verific"
type textarea "x"
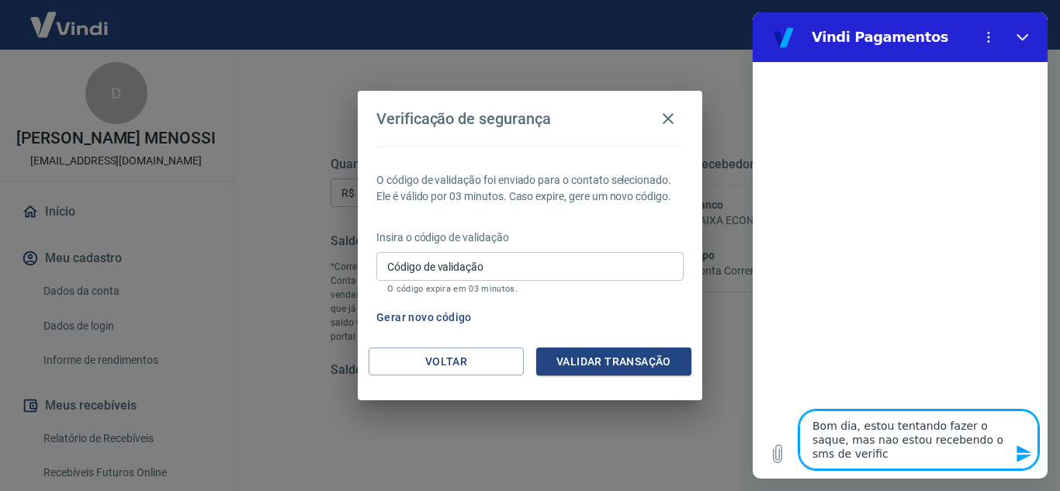
type textarea "Bom dia, estou tentando fazer o saque, mas nao estou recebendo o sms de verifica"
type textarea "x"
type textarea "Bom dia, estou tentando fazer o saque, mas nao estou recebendo o sms de verific…"
type textarea "x"
type textarea "Bom dia, estou tentando fazer o saque, mas nao estou recebendo o sms de verific…"
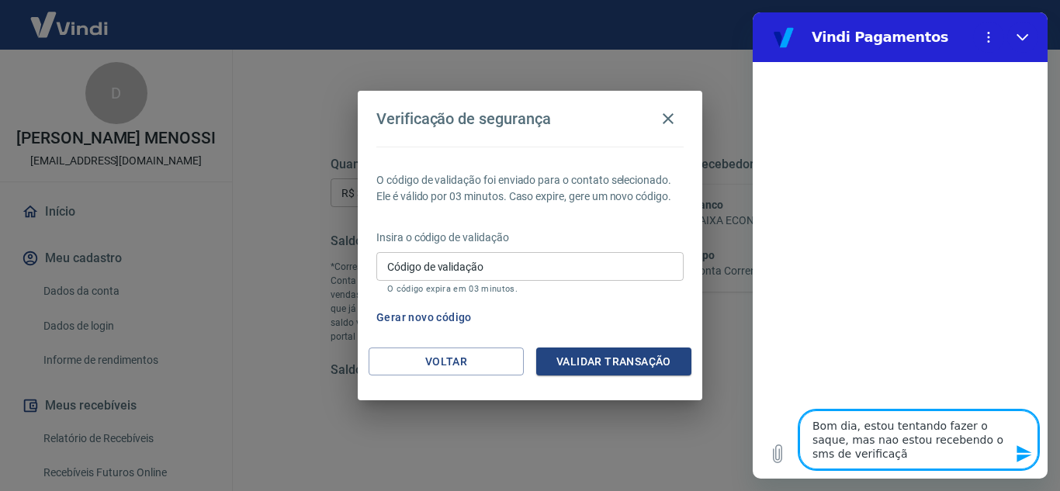
type textarea "x"
type textarea "Bom dia, estou tentando fazer o saque, mas nao estou recebendo o sms de verific…"
type textarea "x"
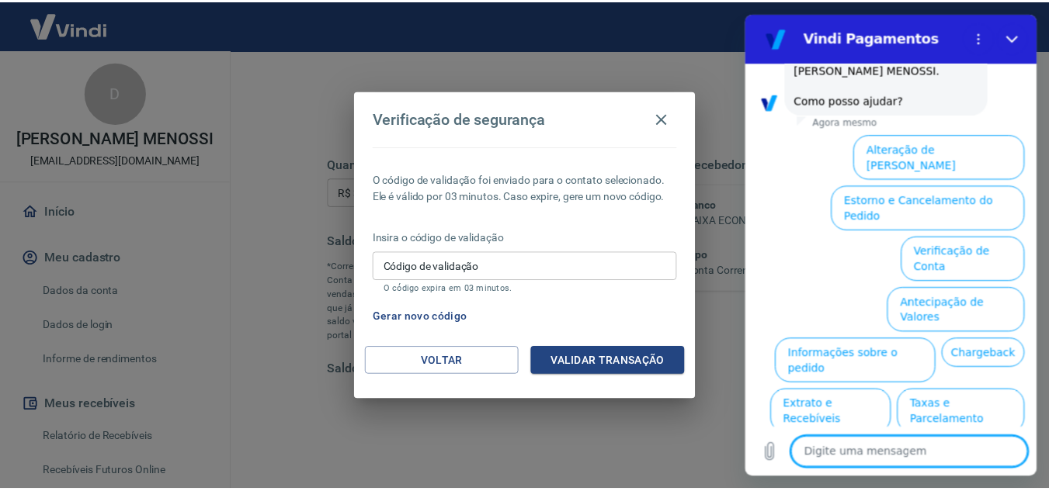
scroll to position [160, 0]
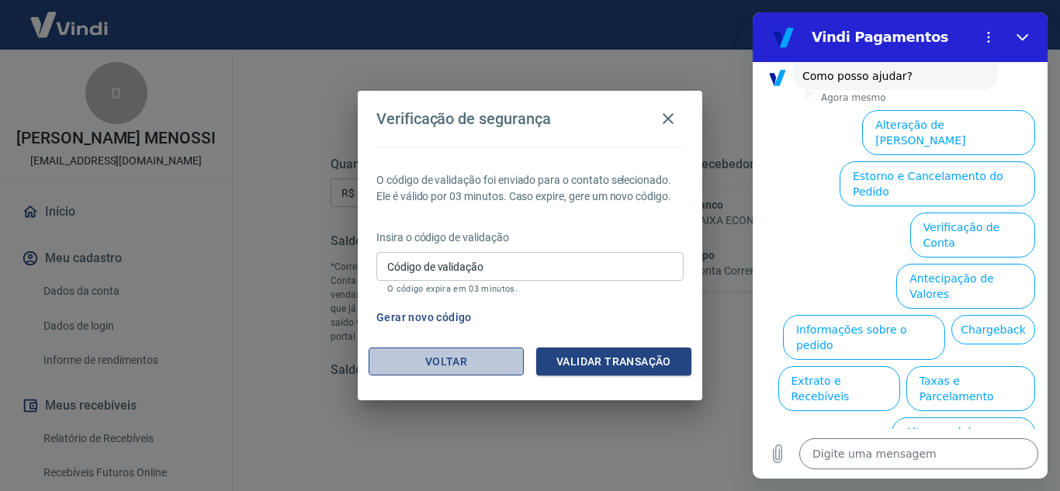
click at [469, 373] on button "Voltar" at bounding box center [446, 362] width 155 height 29
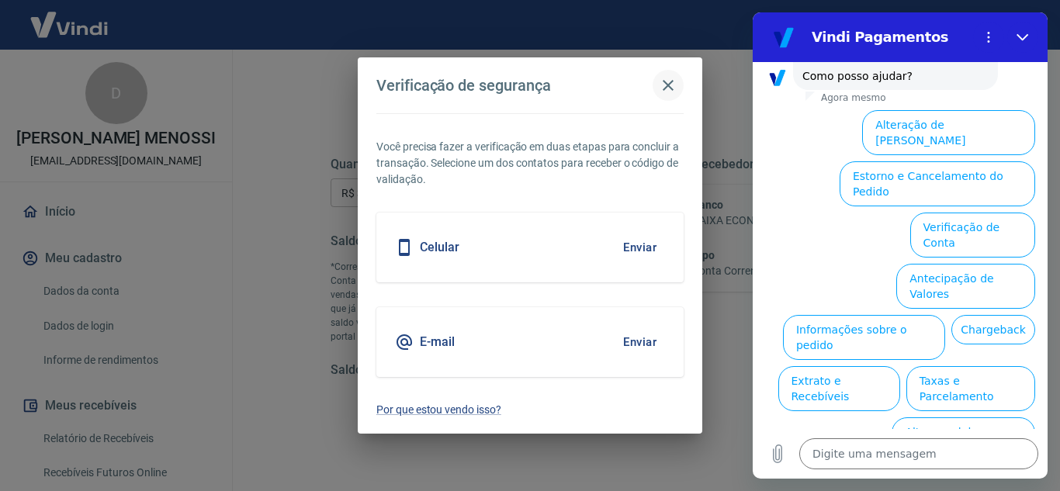
click at [679, 83] on button "button" at bounding box center [668, 85] width 31 height 31
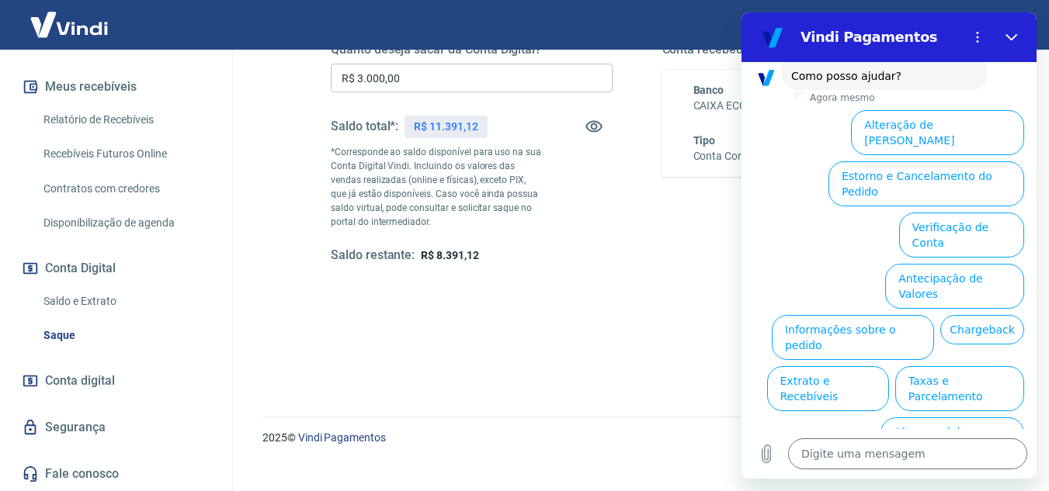
scroll to position [290, 0]
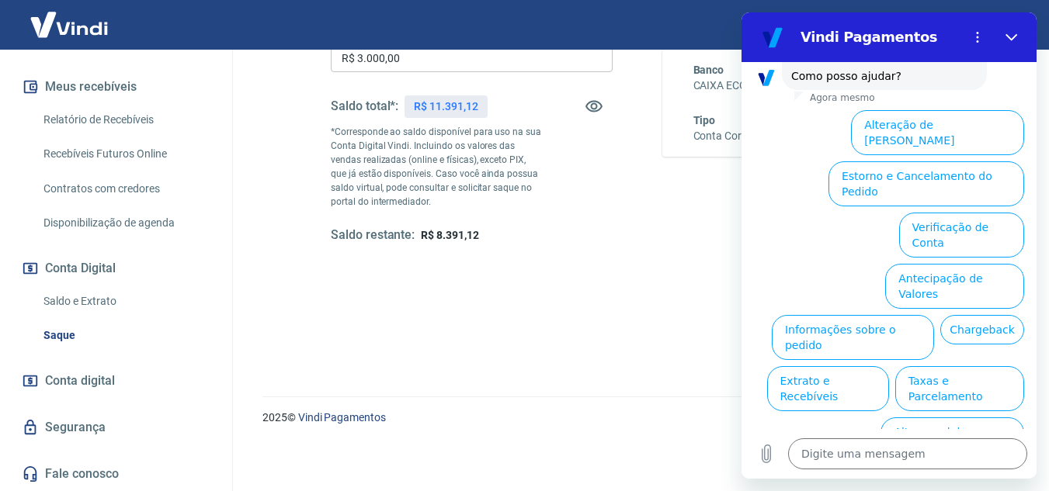
click at [123, 431] on link "Segurança" at bounding box center [116, 428] width 195 height 34
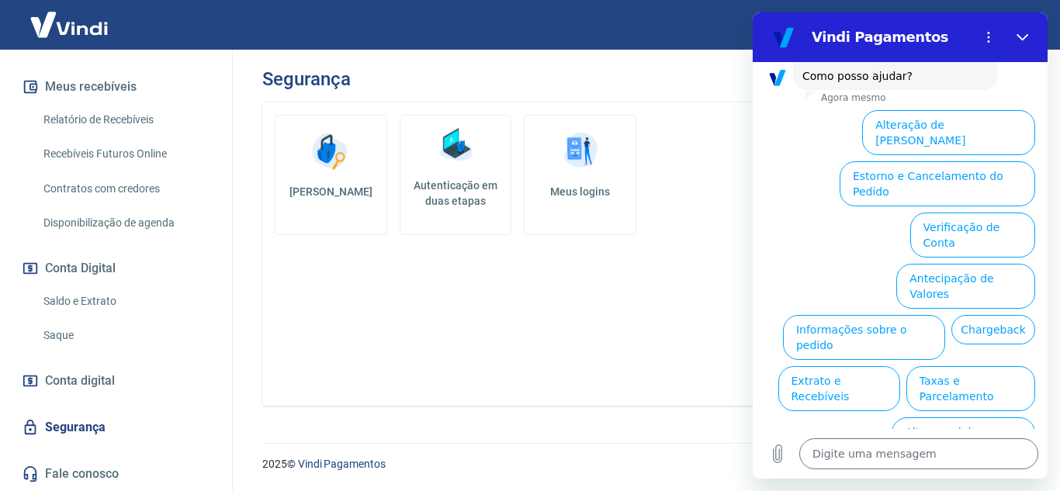
click at [440, 195] on h5 "Autenticação em duas etapas" at bounding box center [456, 193] width 99 height 31
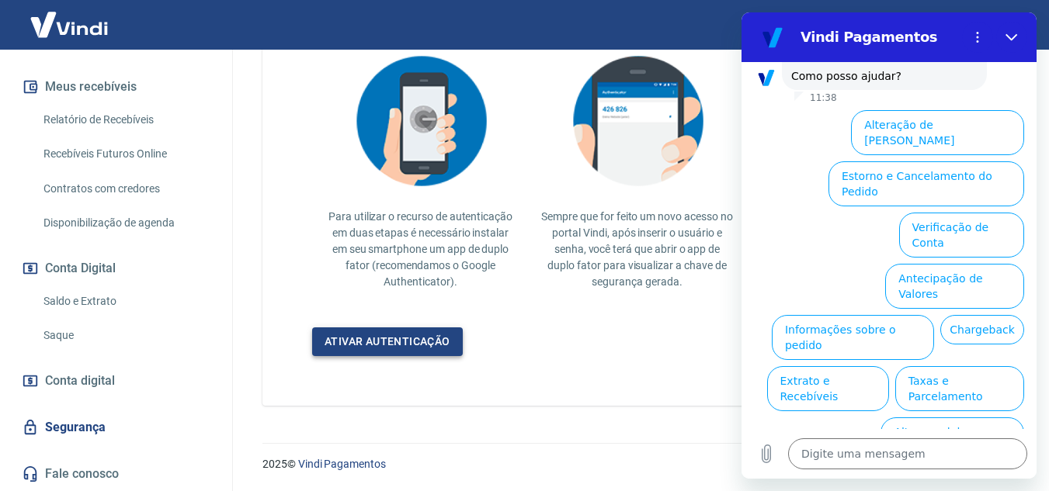
click at [435, 349] on link "Ativar autenticação" at bounding box center [387, 342] width 151 height 29
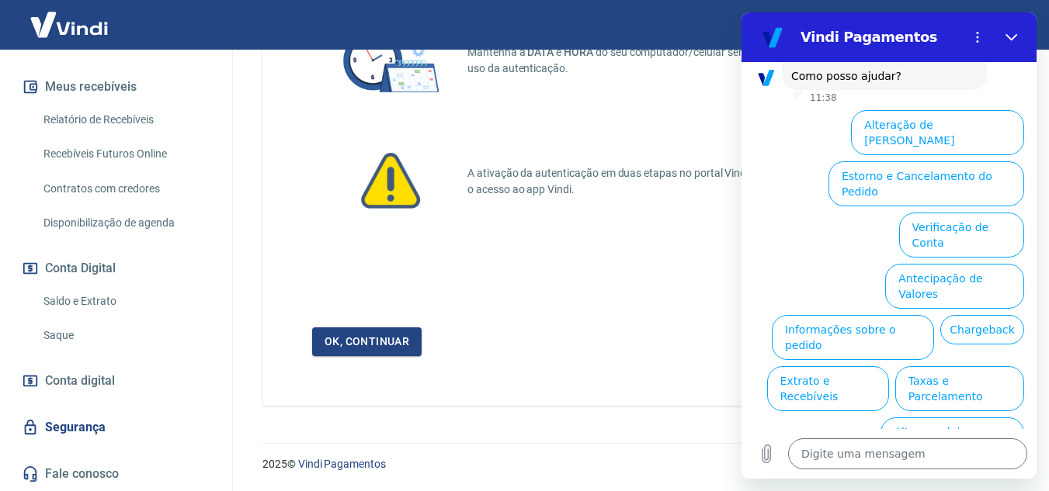
scroll to position [154, 0]
click at [411, 345] on link "Ok, continuar" at bounding box center [366, 342] width 109 height 29
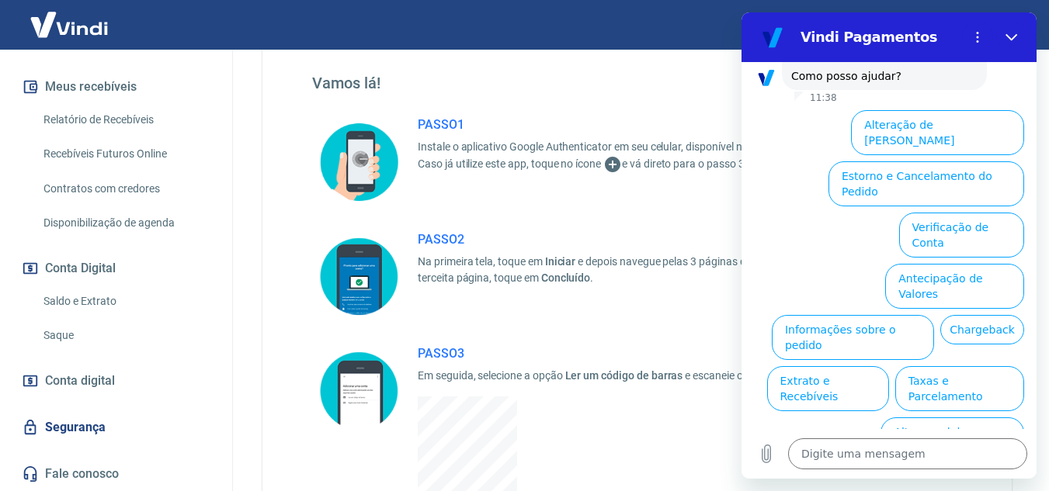
scroll to position [78, 0]
click at [1018, 35] on button "Fechar" at bounding box center [1011, 37] width 31 height 31
type textarea "x"
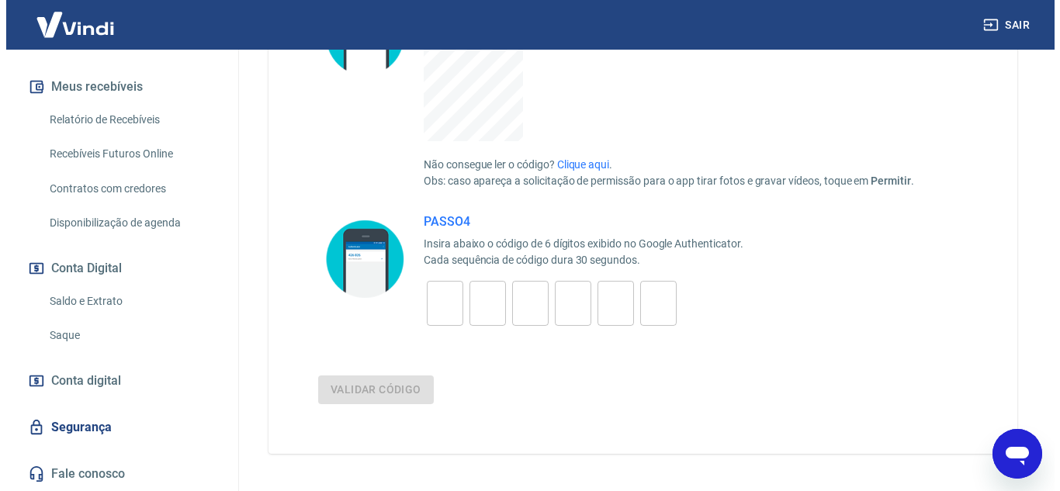
scroll to position [481, 0]
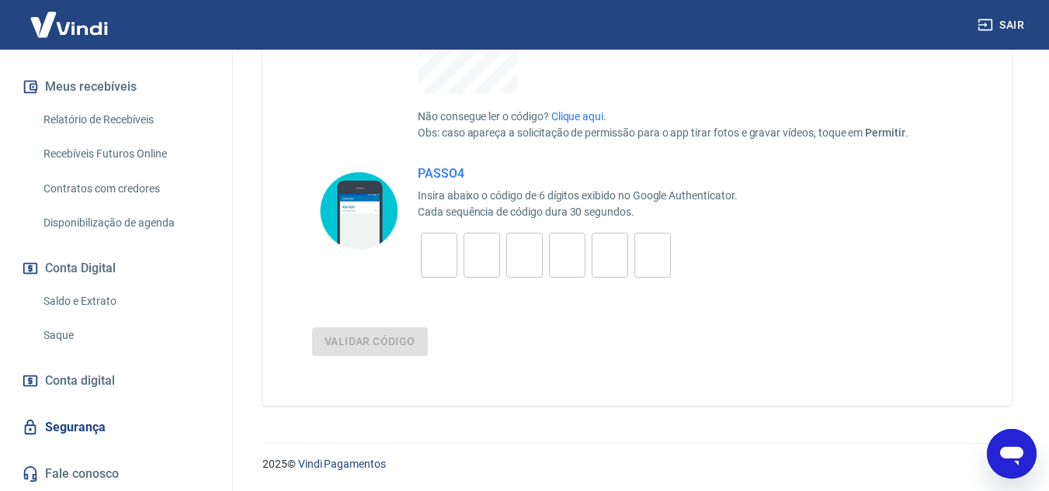
click at [431, 255] on input "tel" at bounding box center [439, 255] width 36 height 33
type input "5"
type input "6"
type input "8"
type input "7"
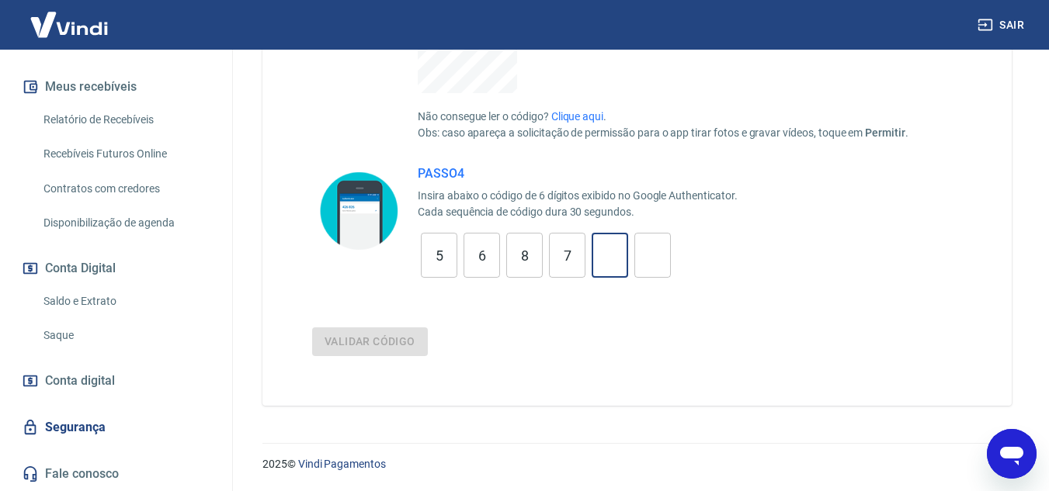
type input "7"
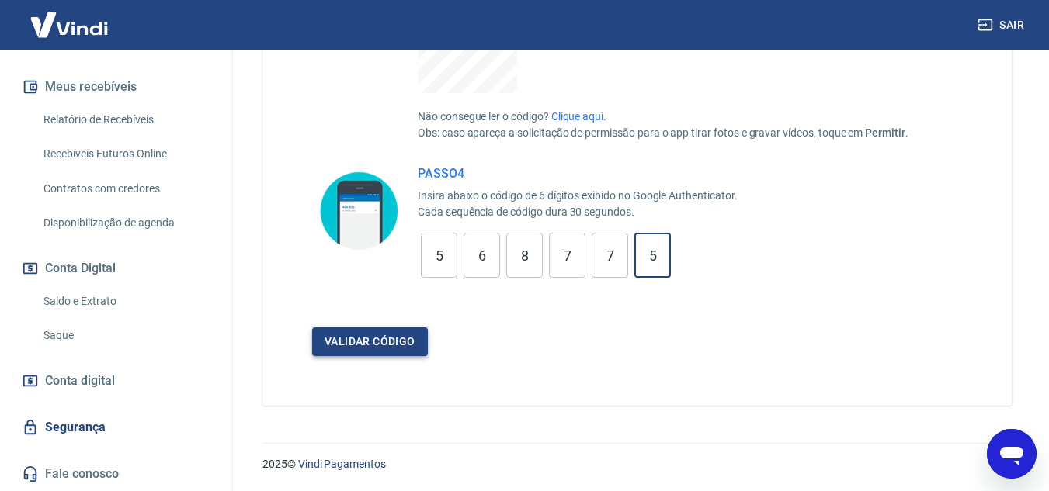
click at [382, 342] on button "Validar código" at bounding box center [370, 342] width 116 height 29
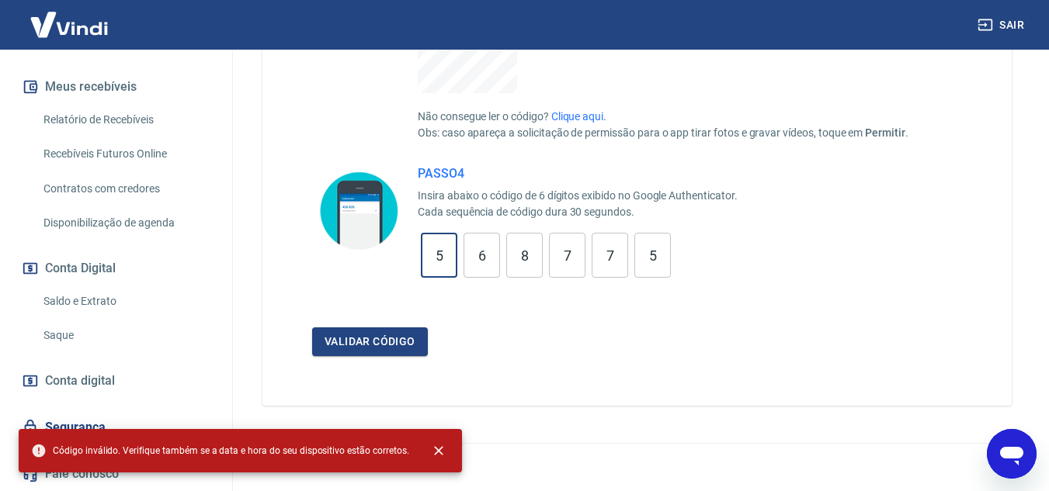
drag, startPoint x: 651, startPoint y: 233, endPoint x: 782, endPoint y: 232, distance: 130.4
click at [782, 232] on div "PASSO 4 Insira abaixo o código de 6 dígitos exibido no Google Authenticator. Ca…" at bounding box center [637, 222] width 650 height 112
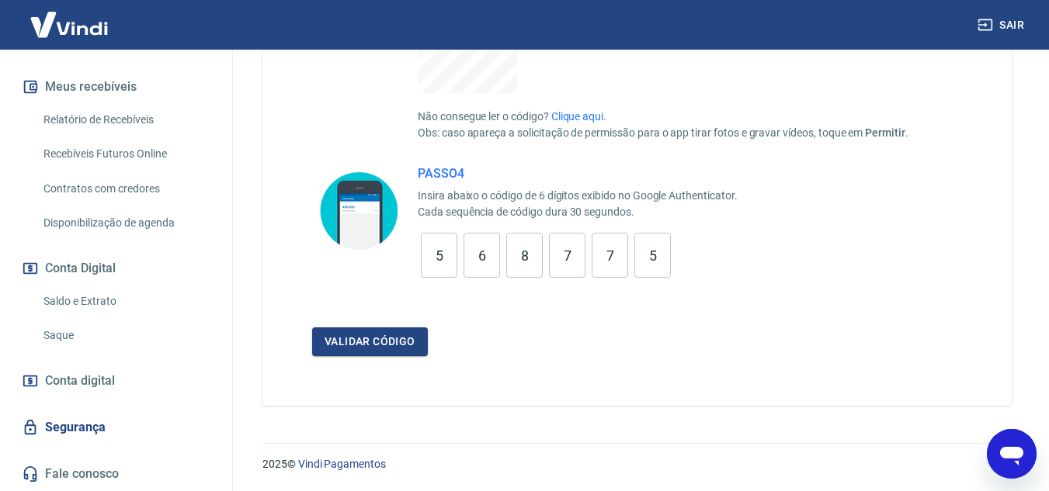
click at [685, 253] on div "5 ​ 6 ​ 8 ​ 7 ​ 7 ​ 5 ​" at bounding box center [578, 255] width 320 height 45
click at [661, 259] on input "5" at bounding box center [652, 255] width 36 height 33
type input "5"
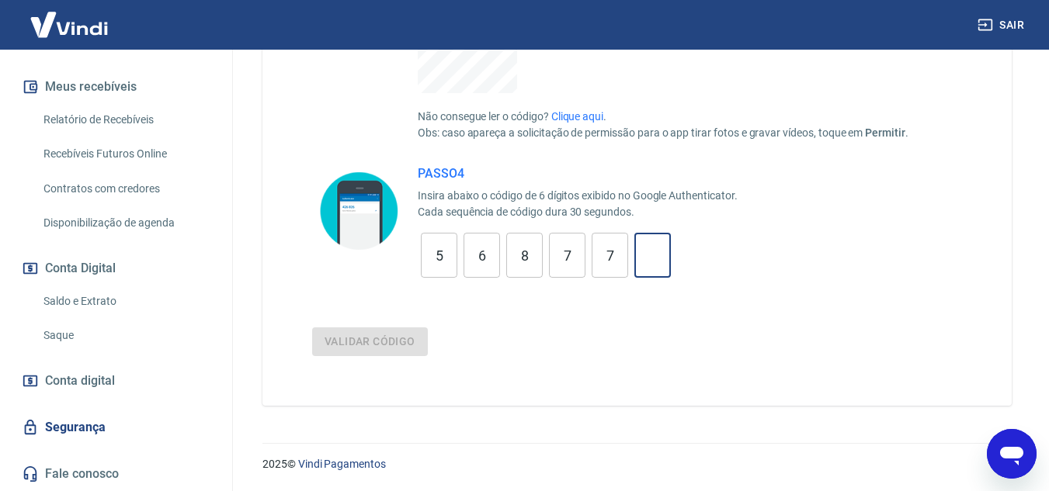
type input "7"
type input "8"
type input "6"
type input "5"
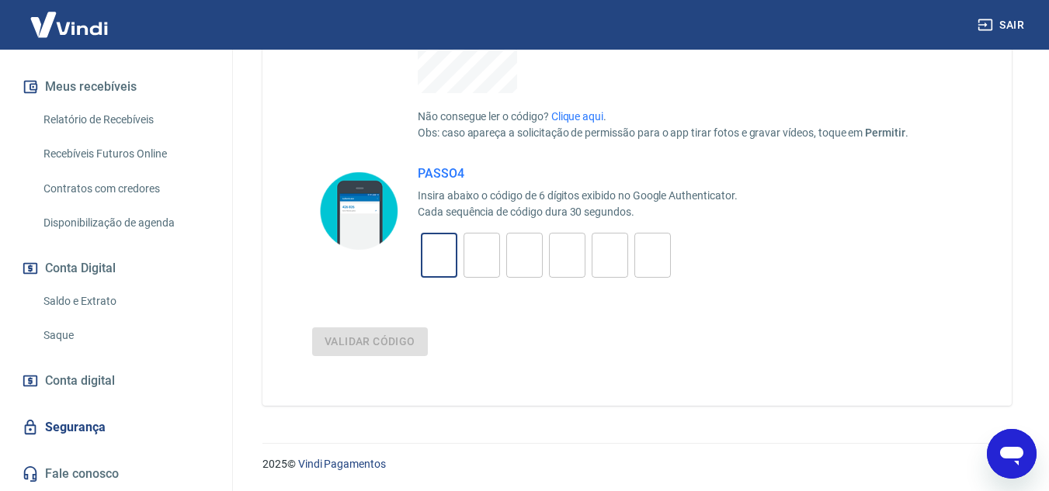
type input "5"
type input "7"
type input "8"
type input "7"
type input "9"
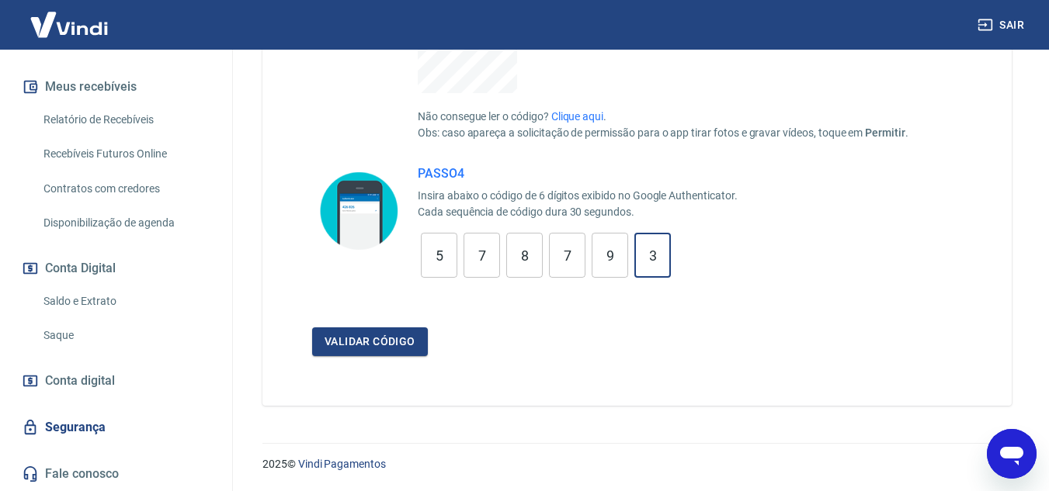
click at [312, 328] on button "Validar código" at bounding box center [370, 342] width 116 height 29
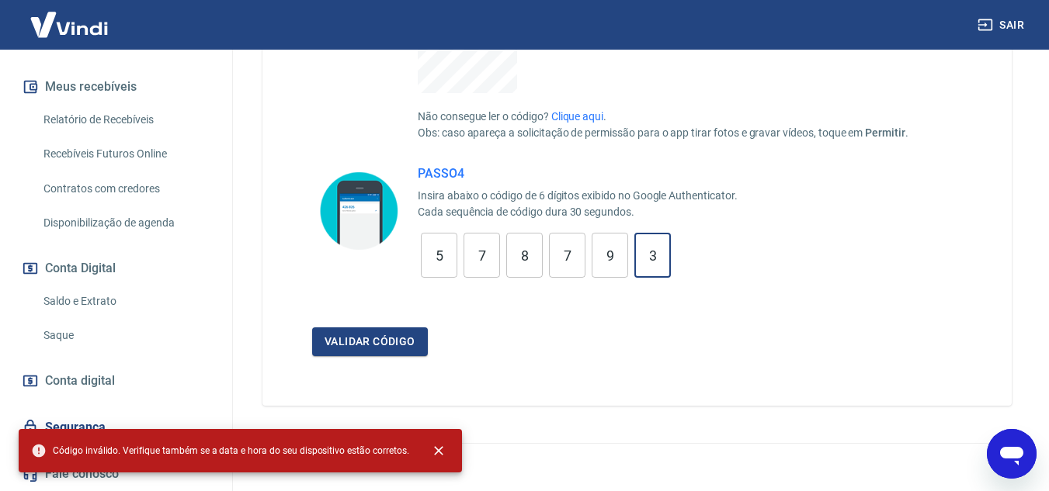
drag, startPoint x: 662, startPoint y: 267, endPoint x: 0, endPoint y: 234, distance: 663.0
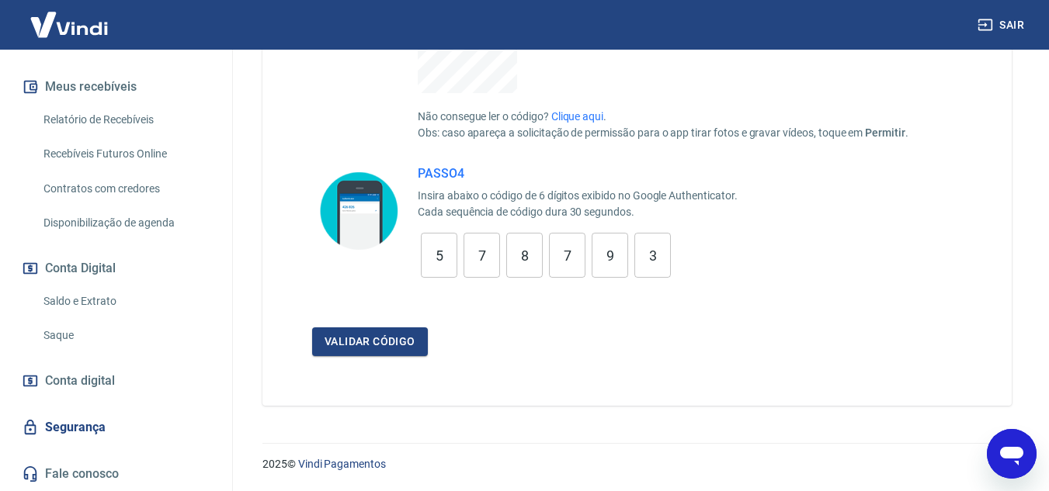
drag, startPoint x: 3, startPoint y: 234, endPoint x: 370, endPoint y: 269, distance: 368.1
click at [5, 233] on div "Início Meu cadastro Dados da conta Dados de login Informe de rendimentos Meus r…" at bounding box center [116, 184] width 232 height 616
click at [671, 239] on div "5 ​ 7 ​ 8 ​ 7 ​ 9 ​ 3 ​" at bounding box center [546, 255] width 256 height 45
click at [654, 274] on div "3 ​" at bounding box center [652, 255] width 36 height 45
type input "3"
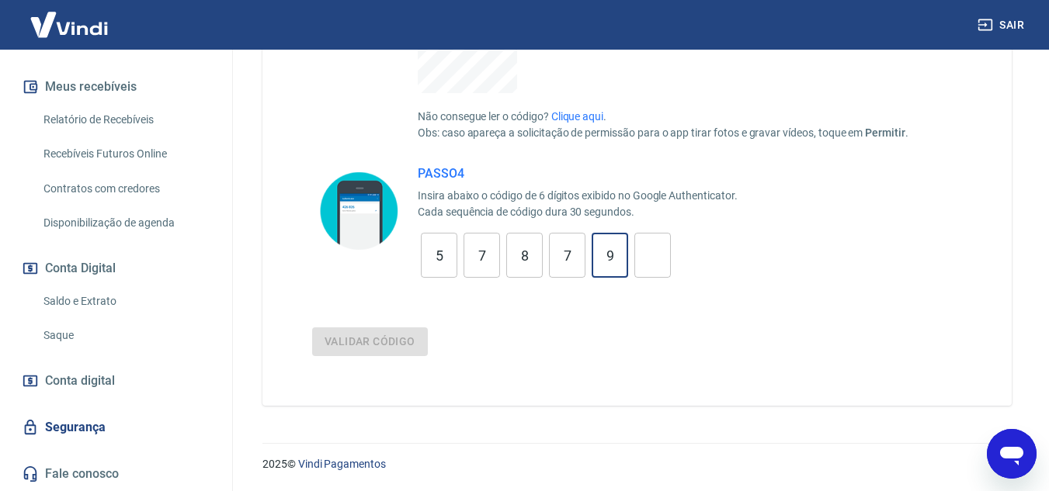
type input "9"
type input "7"
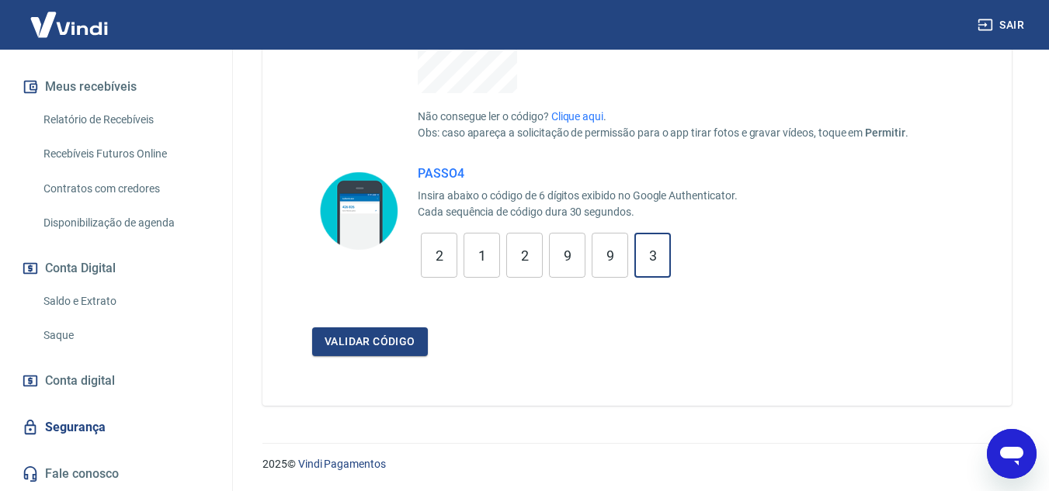
click at [312, 328] on button "Validar código" at bounding box center [370, 342] width 116 height 29
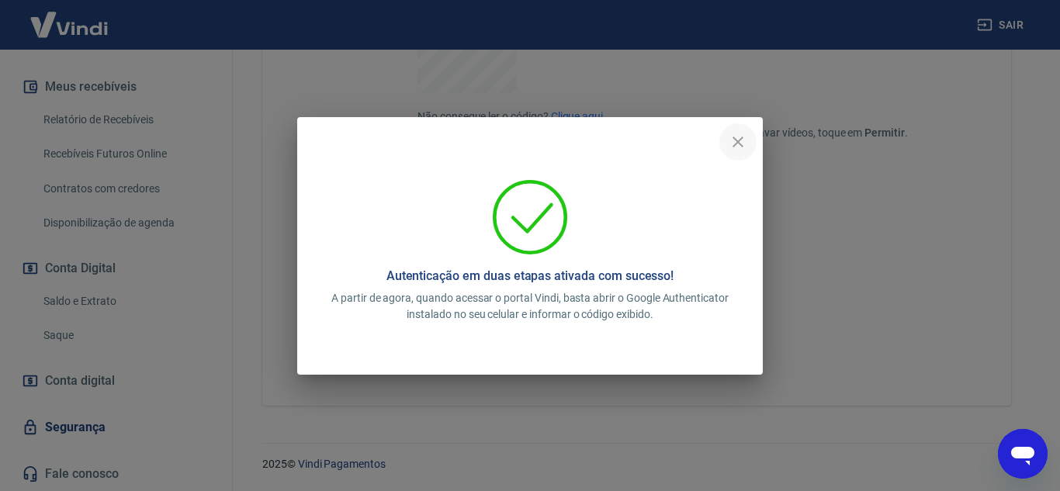
click at [734, 145] on icon "close" at bounding box center [738, 142] width 19 height 19
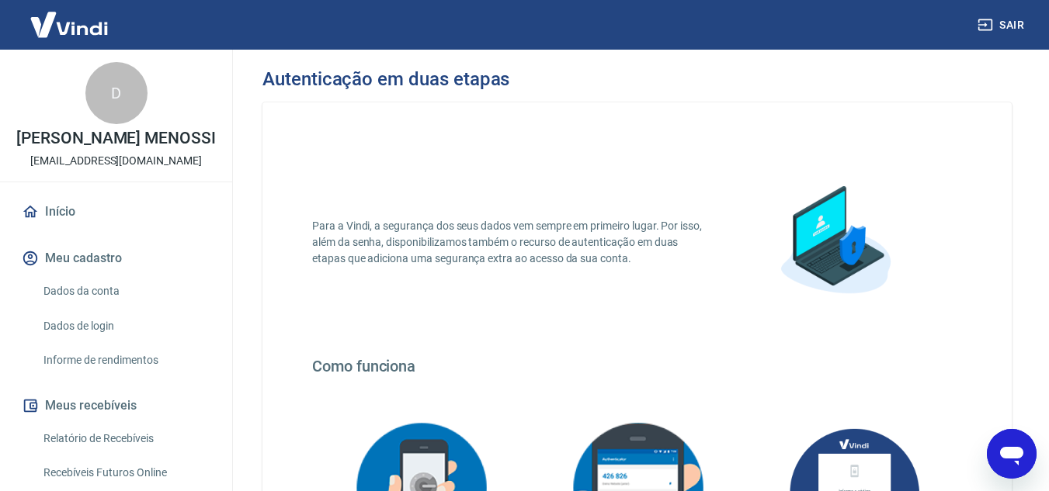
click at [47, 228] on link "Início" at bounding box center [116, 212] width 195 height 34
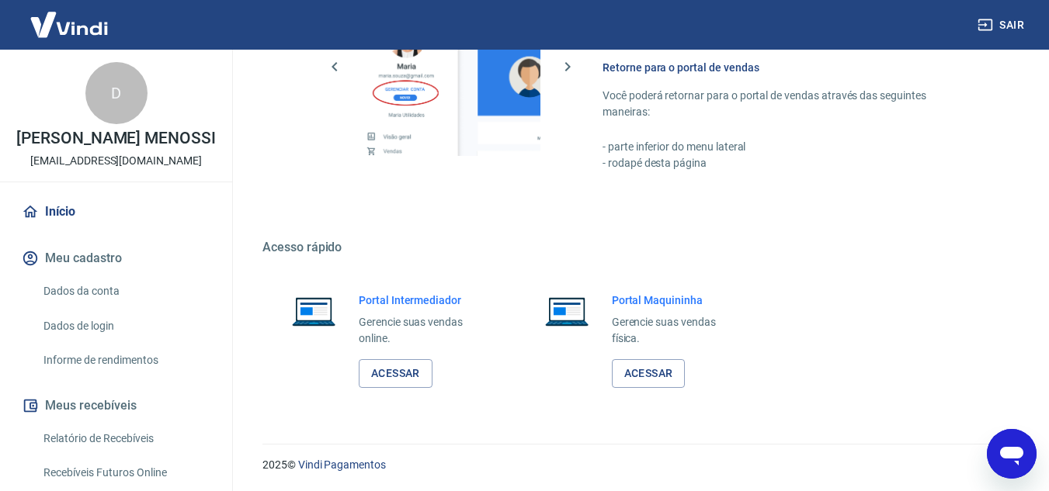
scroll to position [782, 0]
click at [385, 371] on link "Acessar" at bounding box center [396, 373] width 74 height 29
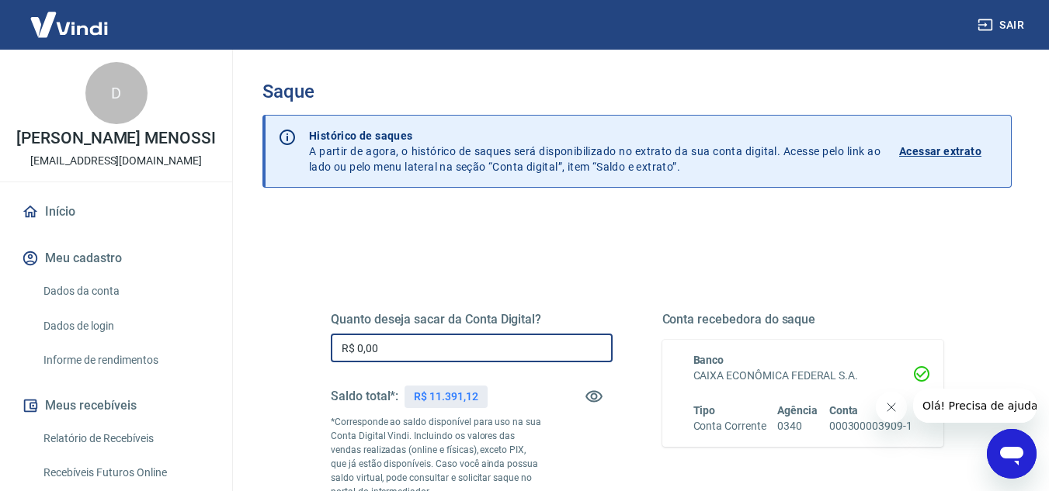
click at [492, 341] on input "R$ 0,00" at bounding box center [472, 348] width 282 height 29
drag, startPoint x: 492, startPoint y: 341, endPoint x: 202, endPoint y: 295, distance: 293.9
click at [202, 295] on div "Sair D DANIELLE FESTUCCIA MENOSSI vendas@fabricadocervejeiro.com.br Início Meu …" at bounding box center [524, 245] width 1049 height 491
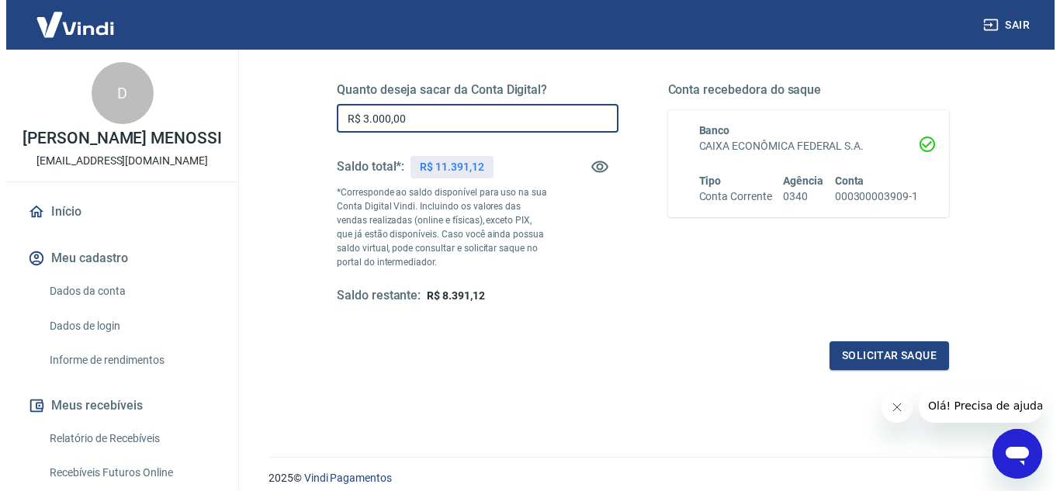
scroll to position [233, 0]
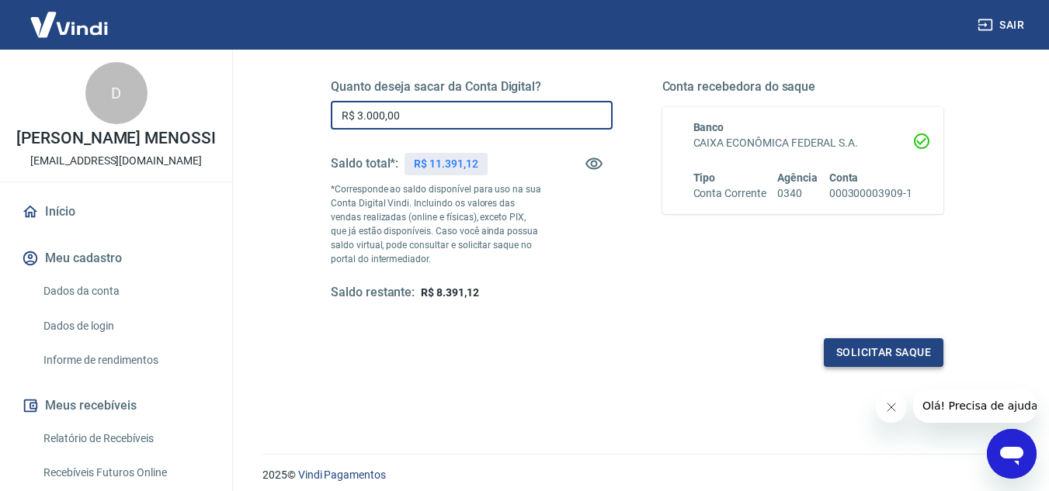
type input "R$ 3.000,00"
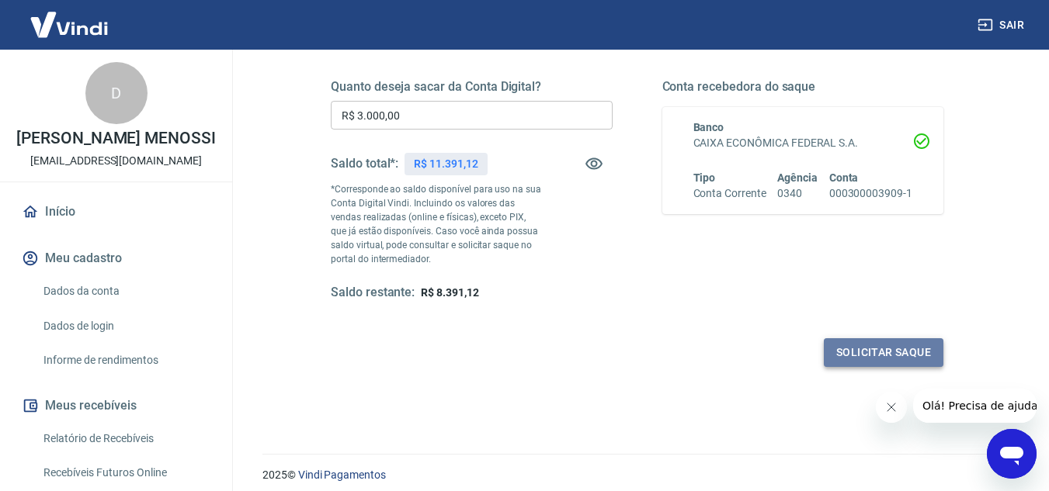
click at [897, 352] on button "Solicitar saque" at bounding box center [884, 352] width 120 height 29
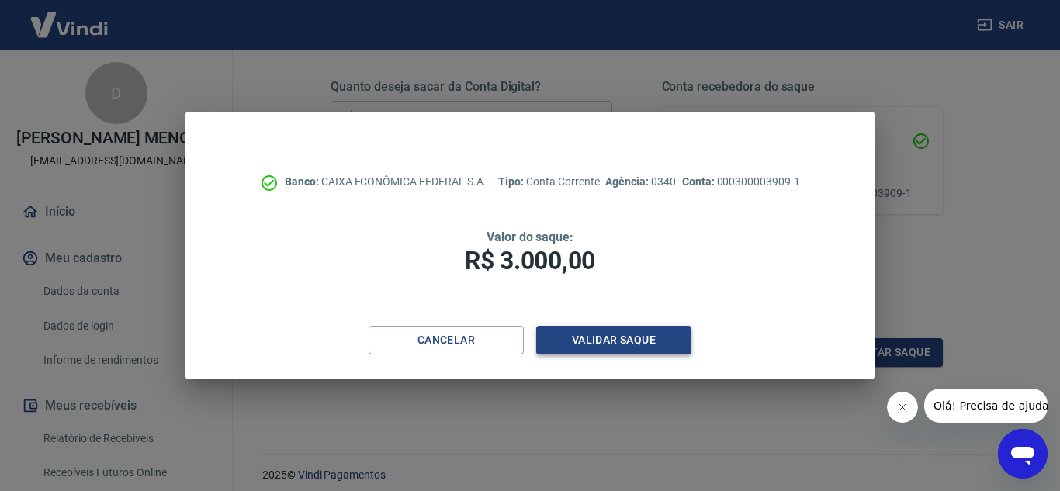
click at [595, 345] on button "Validar saque" at bounding box center [613, 340] width 155 height 29
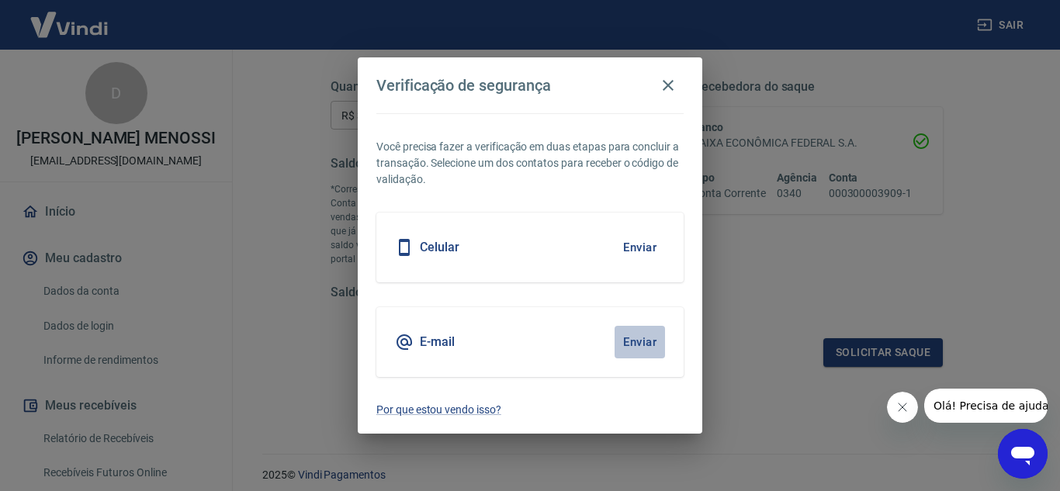
click at [646, 342] on button "Enviar" at bounding box center [640, 342] width 50 height 33
